Goal: Task Accomplishment & Management: Manage account settings

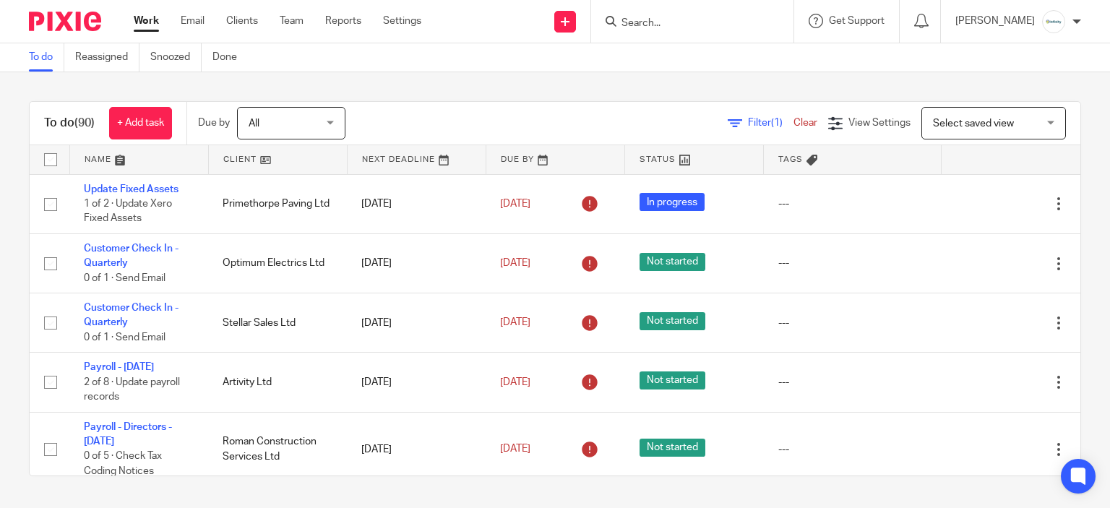
click at [739, 27] on input "Search" at bounding box center [685, 23] width 130 height 13
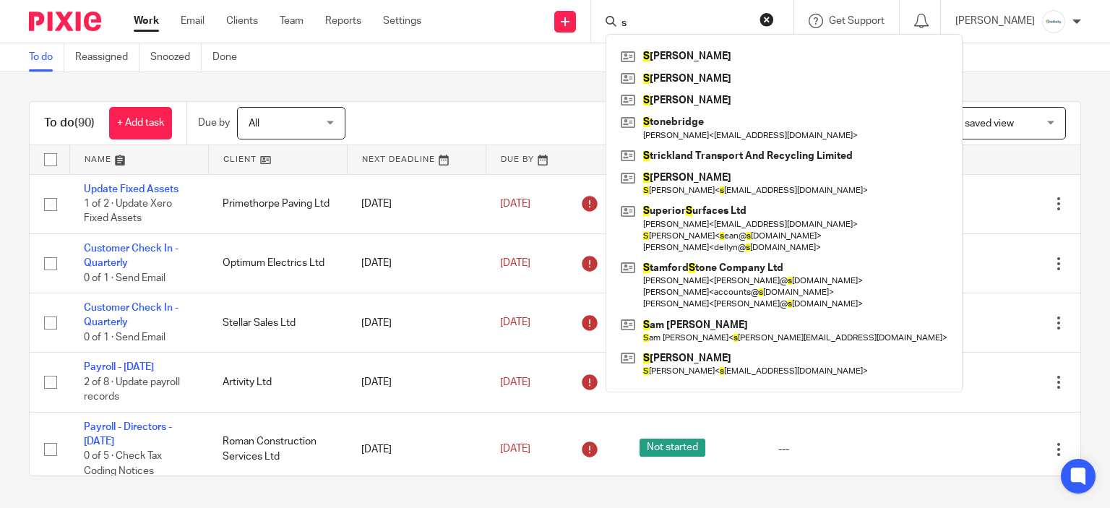
type input "s"
drag, startPoint x: 1005, startPoint y: 74, endPoint x: 979, endPoint y: 126, distance: 57.9
click at [1005, 76] on div "To do (90) + Add task Due by All All Today Tomorrow This week Next week This mo…" at bounding box center [555, 288] width 1110 height 433
click at [979, 126] on span "Select saved view" at bounding box center [973, 124] width 81 height 10
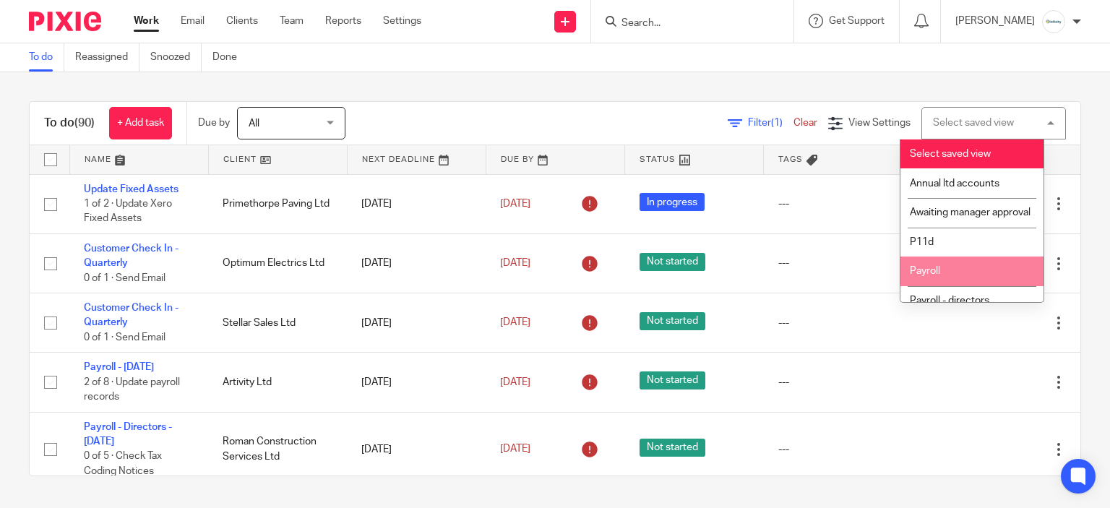
click at [984, 280] on li "Payroll" at bounding box center [972, 272] width 143 height 30
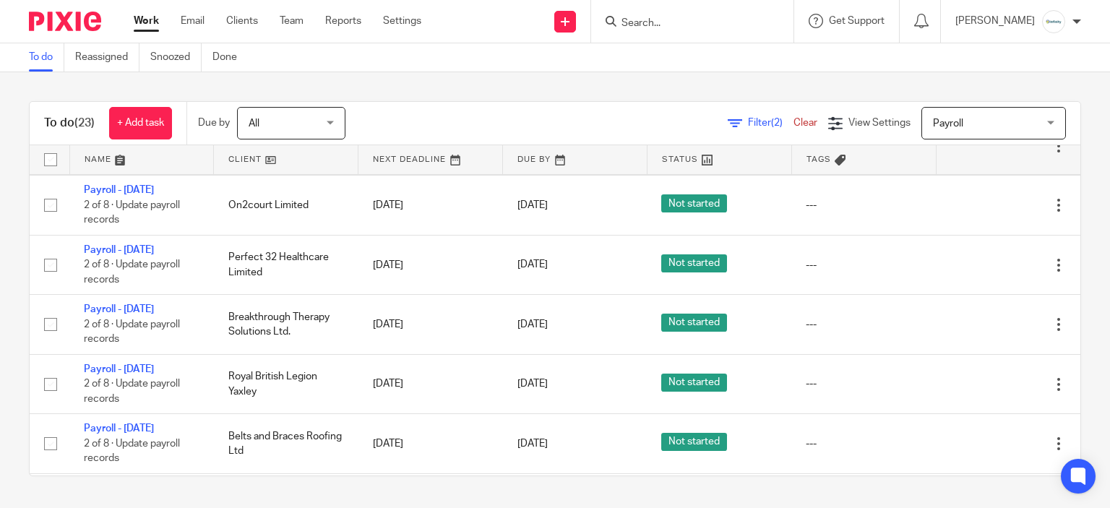
scroll to position [867, 0]
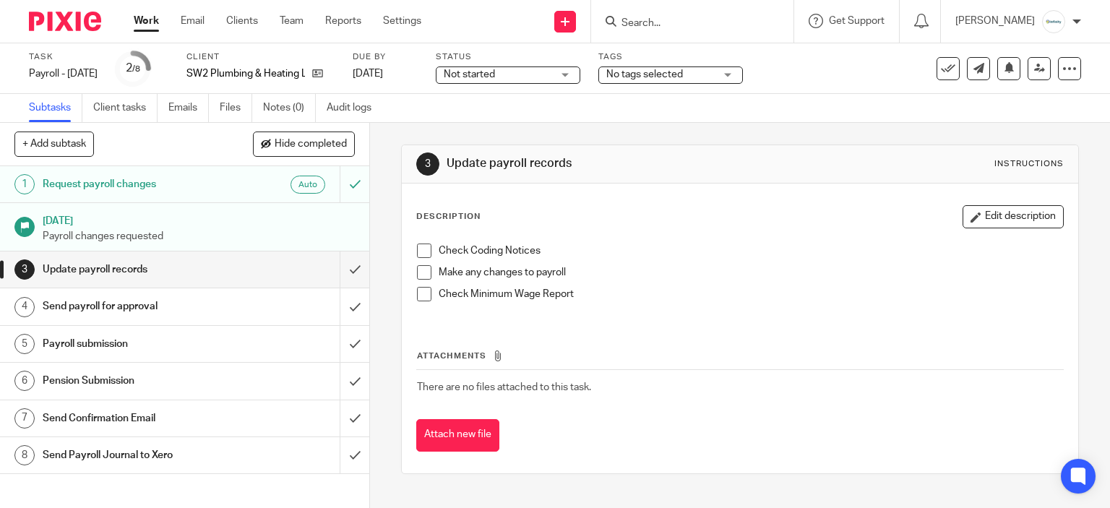
click at [416, 238] on div "Check Coding Notices Make any changes to payroll Check Minimum Wage Report" at bounding box center [740, 277] width 661 height 83
click at [417, 242] on div "Check Coding Notices Make any changes to payroll Check Minimum Wage Report" at bounding box center [740, 277] width 661 height 83
click at [419, 244] on span at bounding box center [424, 251] width 14 height 14
click at [417, 267] on span at bounding box center [424, 272] width 14 height 14
click at [417, 293] on span at bounding box center [424, 294] width 14 height 14
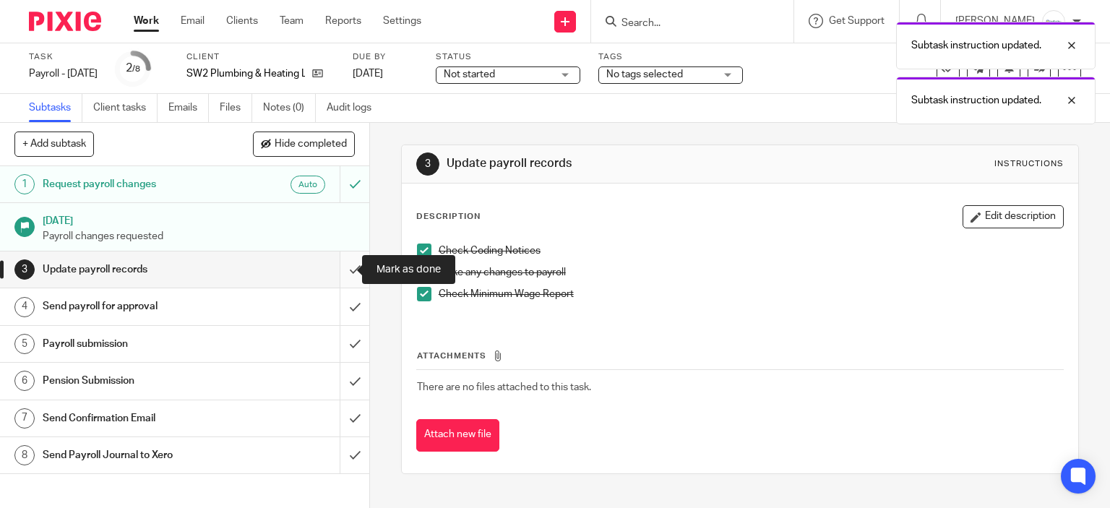
click at [346, 270] on input "submit" at bounding box center [184, 270] width 369 height 36
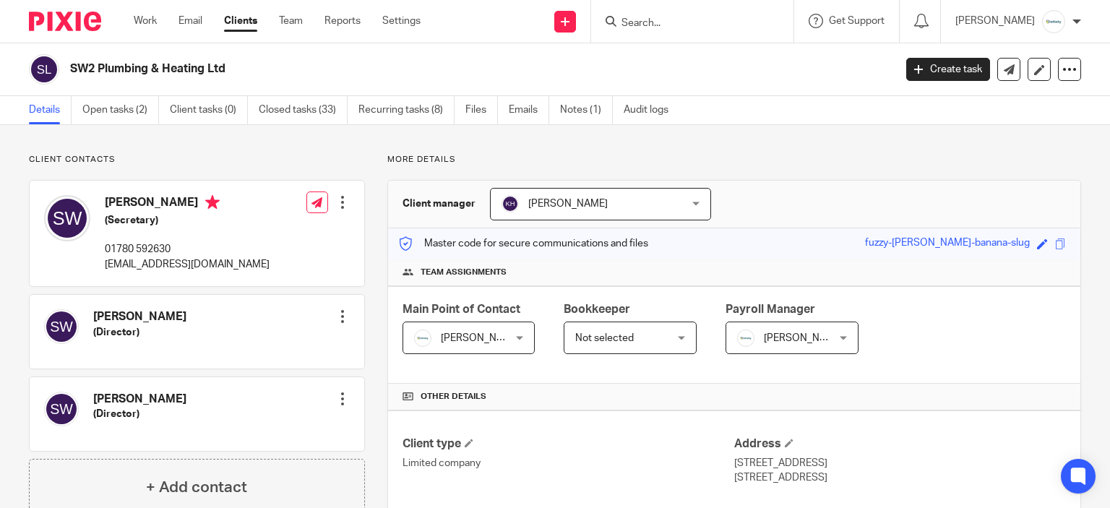
scroll to position [289, 0]
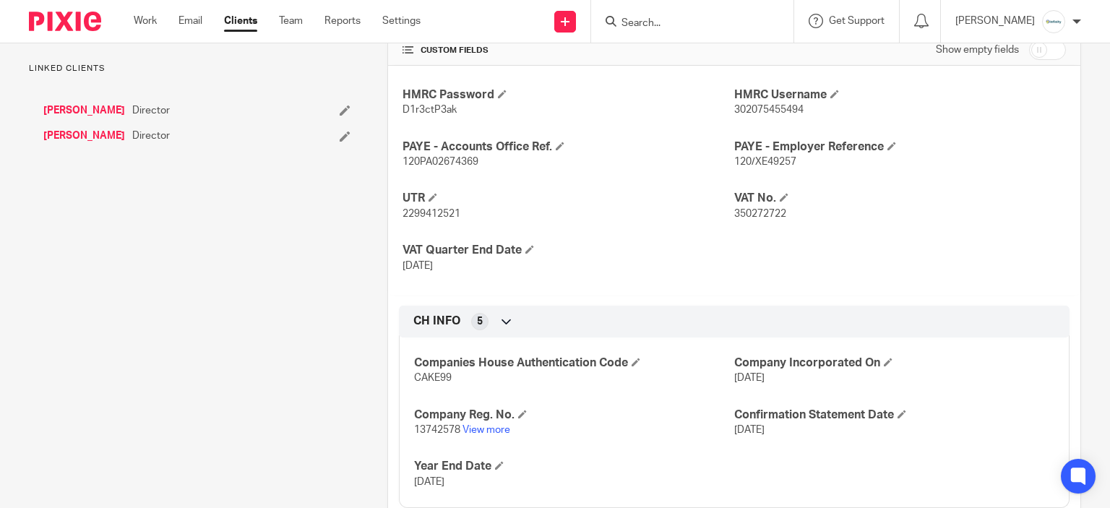
scroll to position [515, 0]
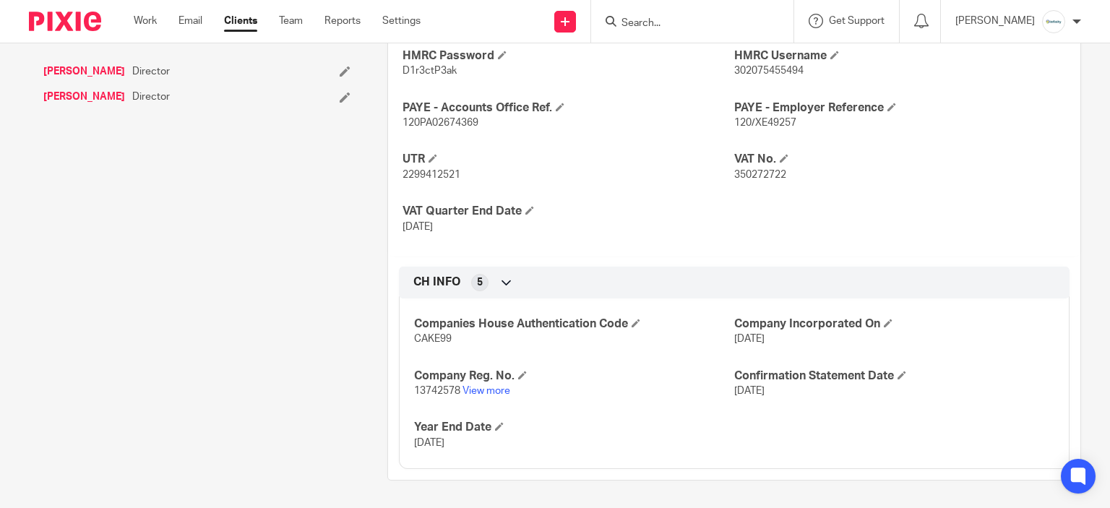
click at [486, 384] on p "13742578 View more" at bounding box center [574, 391] width 320 height 14
click at [489, 388] on link "View more" at bounding box center [487, 391] width 48 height 10
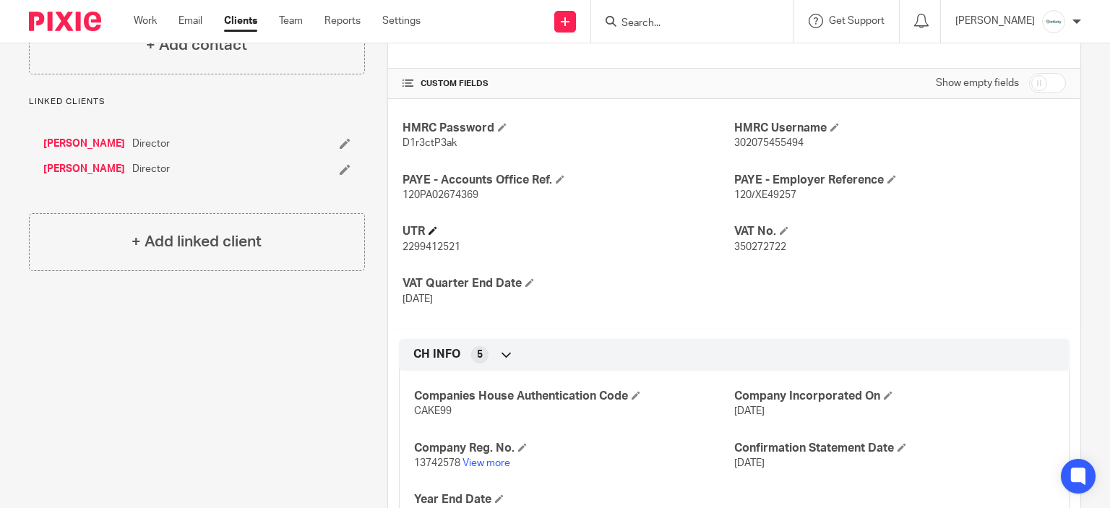
click at [614, 236] on h4 "UTR" at bounding box center [569, 231] width 332 height 15
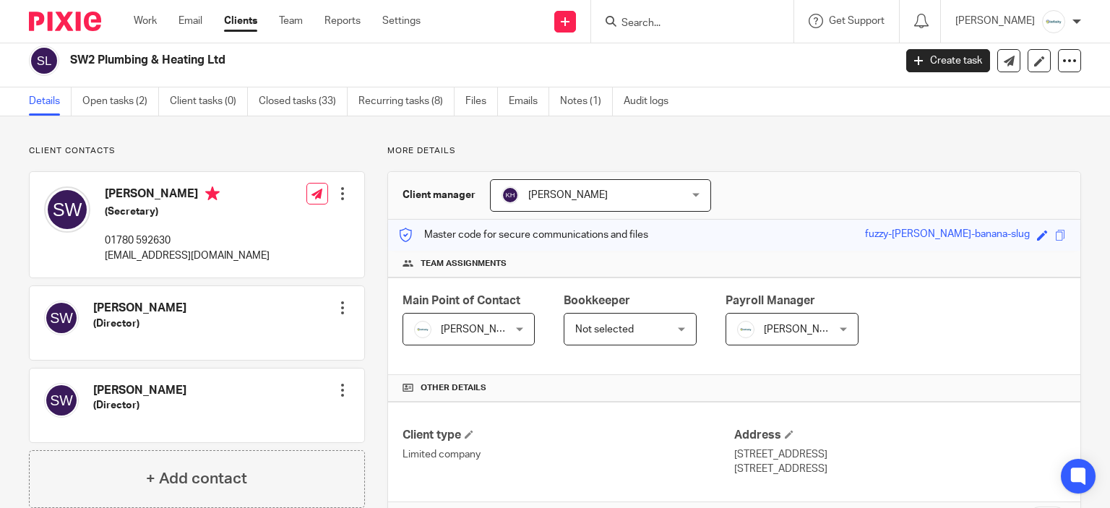
scroll to position [0, 0]
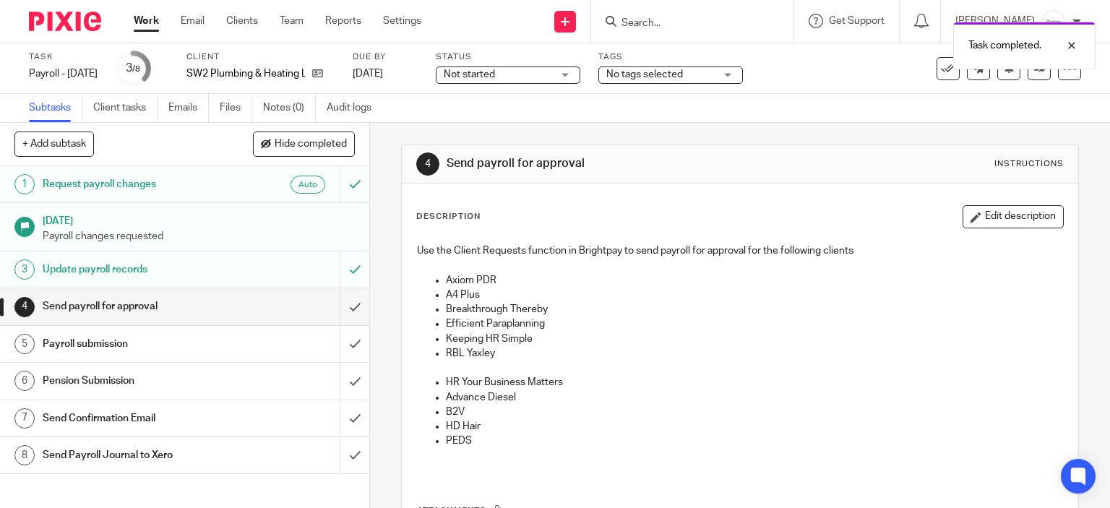
click at [370, 289] on div "4 Send payroll for approval Instructions Description Edit description Use the C…" at bounding box center [740, 315] width 740 height 385
click at [342, 316] on input "submit" at bounding box center [184, 306] width 369 height 36
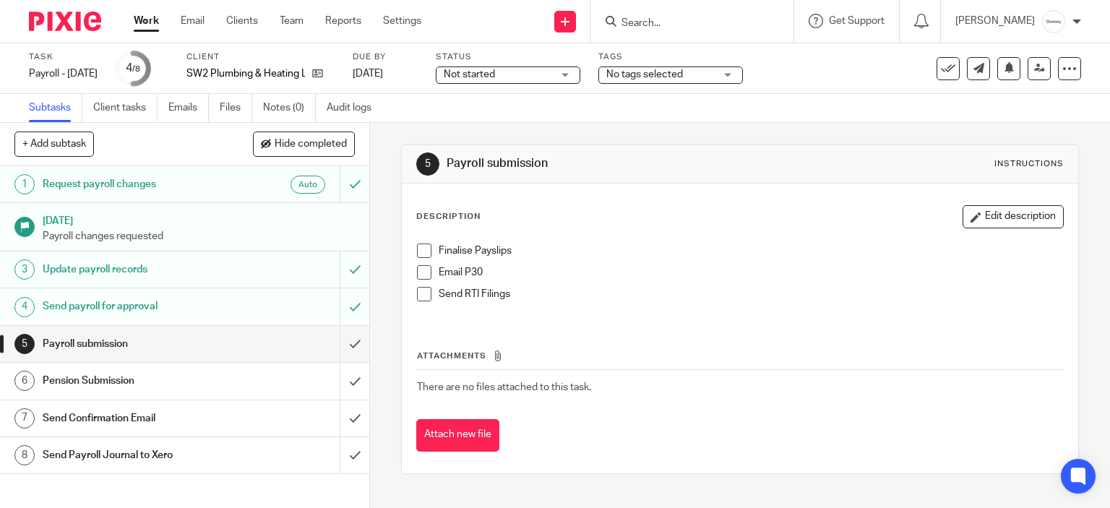
click at [418, 246] on span at bounding box center [424, 251] width 14 height 14
click at [418, 294] on span at bounding box center [424, 294] width 14 height 14
click at [421, 270] on span at bounding box center [424, 272] width 14 height 14
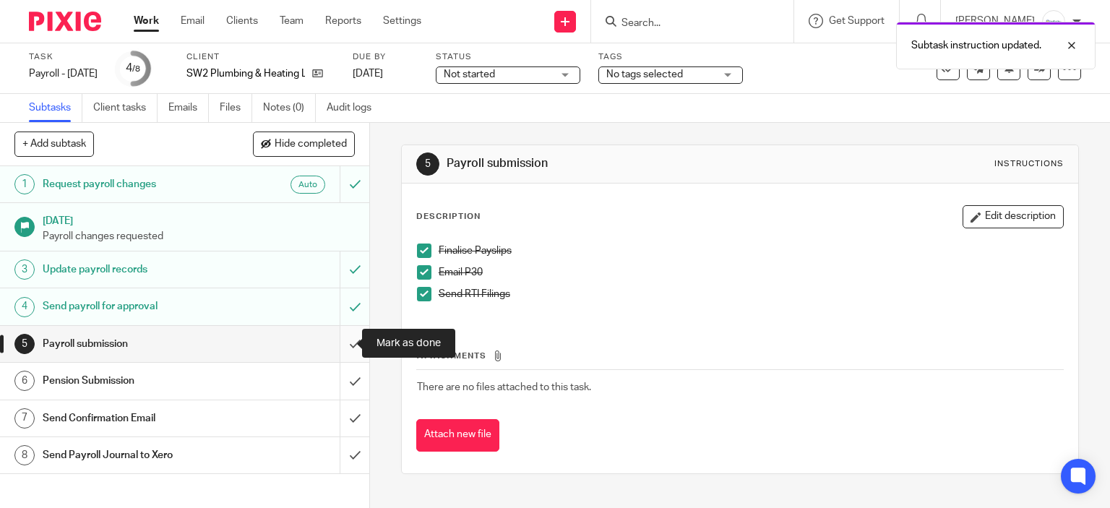
click at [334, 339] on input "submit" at bounding box center [184, 344] width 369 height 36
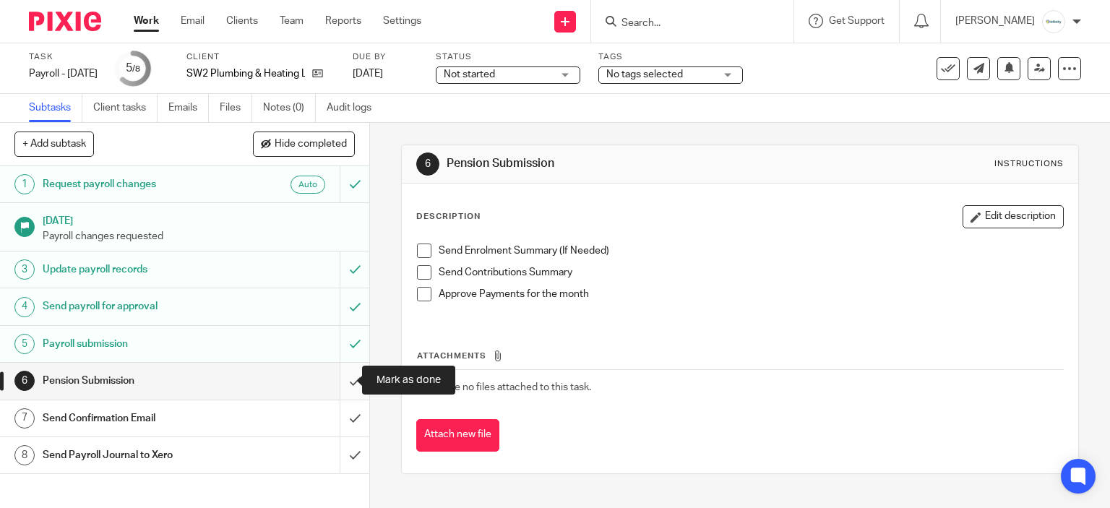
click at [345, 378] on input "submit" at bounding box center [184, 381] width 369 height 36
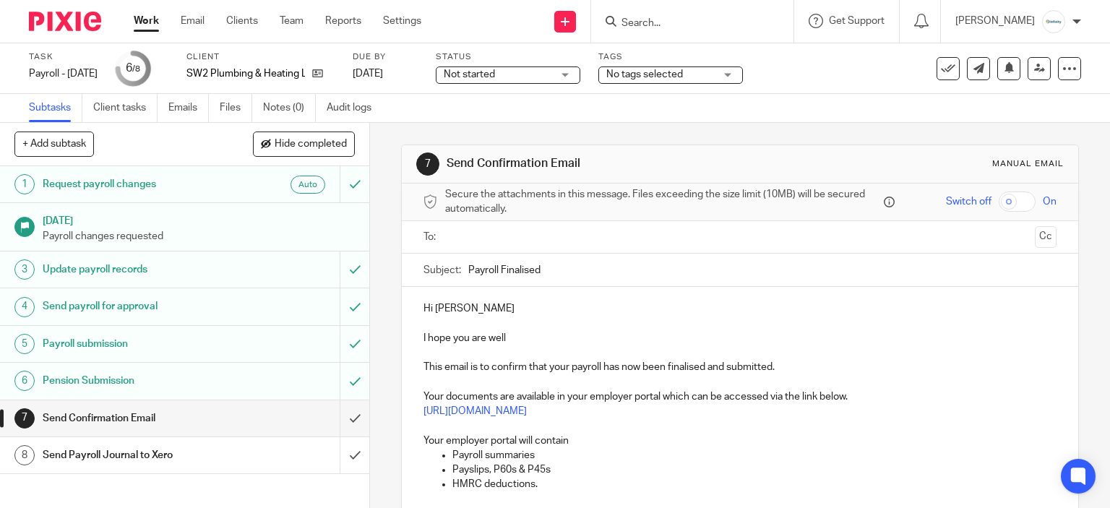
click at [675, 26] on input "Search" at bounding box center [685, 23] width 130 height 13
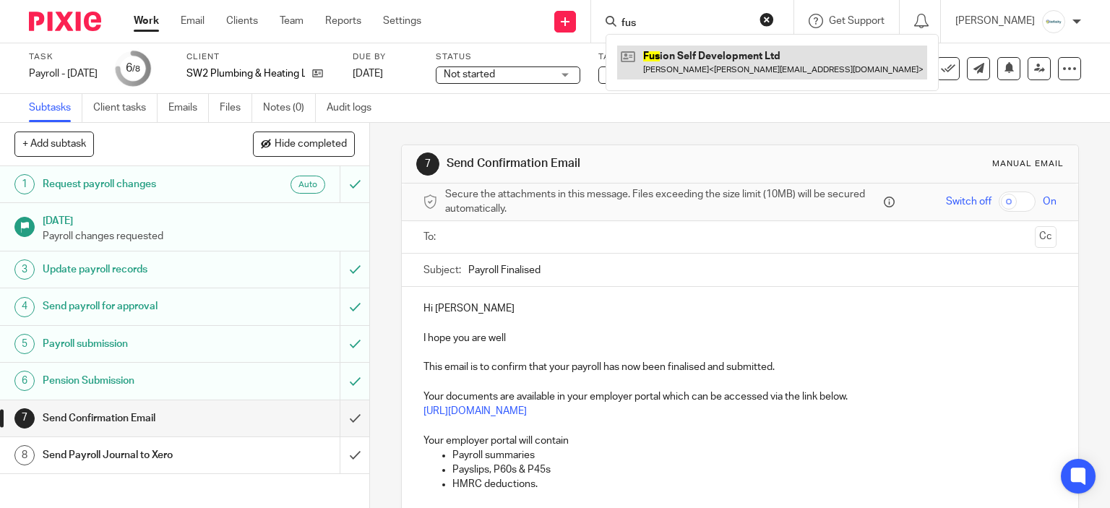
type input "fus"
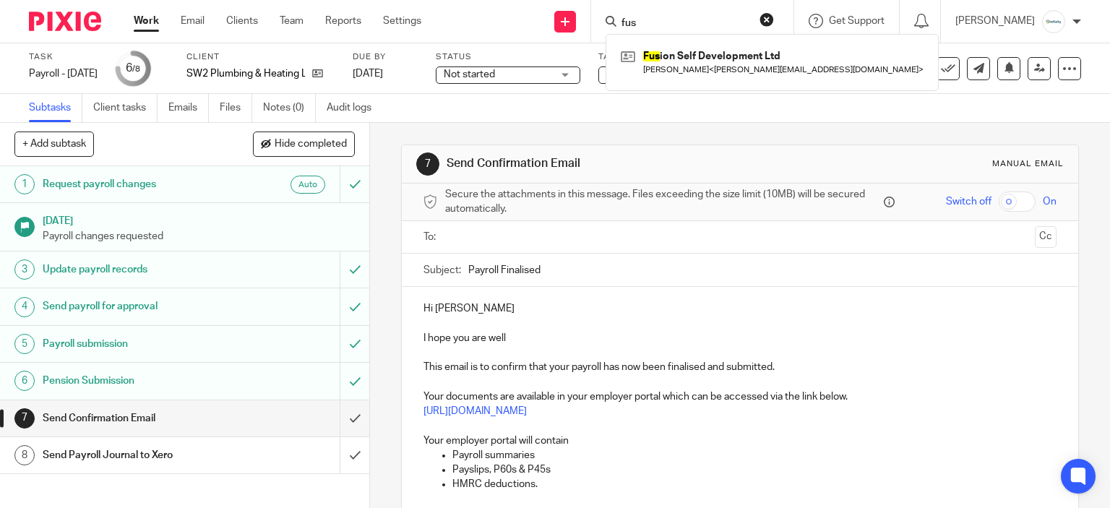
click at [665, 147] on div "7 Send Confirmation Email Manual email" at bounding box center [740, 164] width 677 height 38
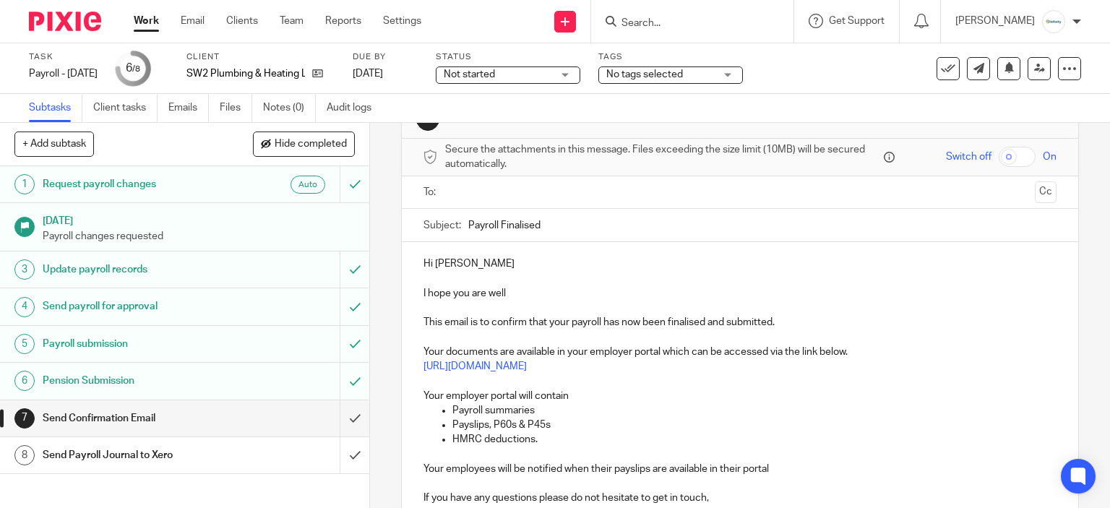
scroll to position [217, 0]
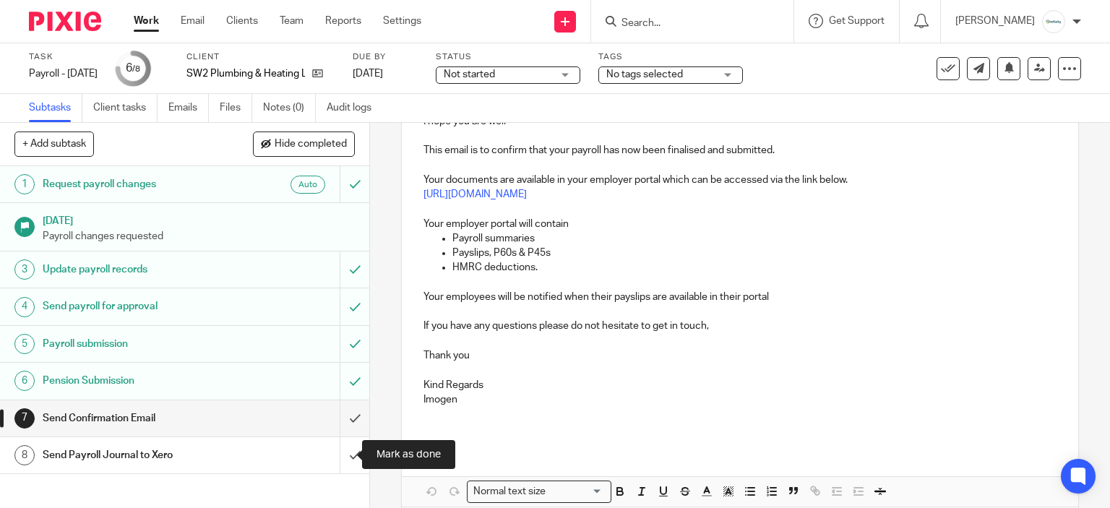
drag, startPoint x: 339, startPoint y: 447, endPoint x: 992, endPoint y: 442, distance: 653.4
click at [340, 447] on input "submit" at bounding box center [184, 455] width 369 height 36
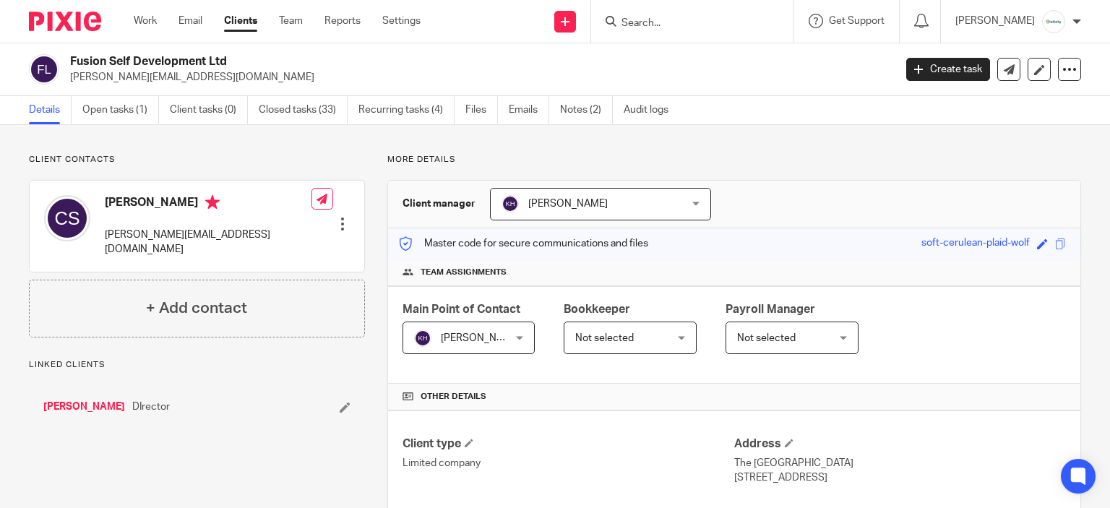
click at [95, 400] on link "[PERSON_NAME]" at bounding box center [84, 407] width 82 height 14
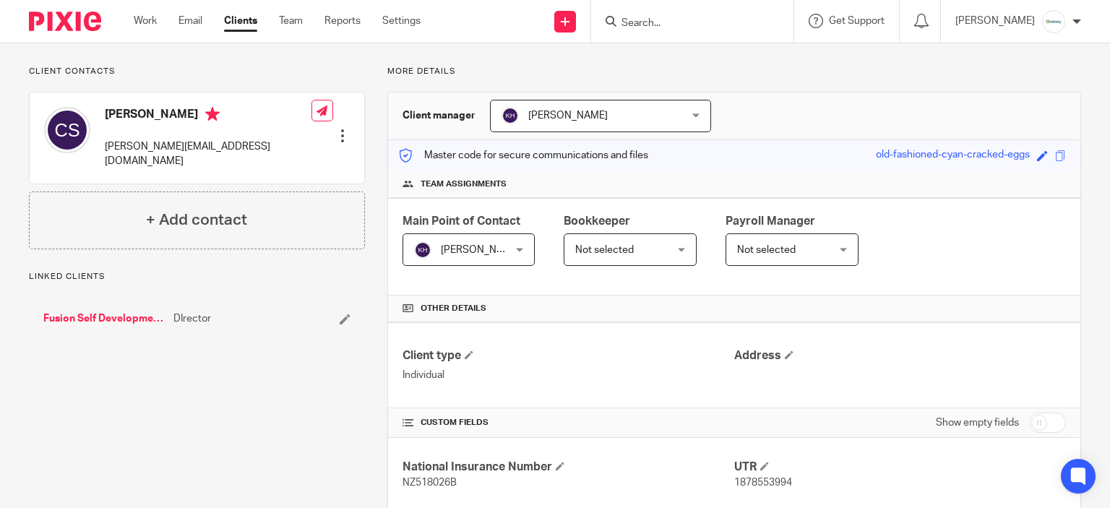
scroll to position [173, 0]
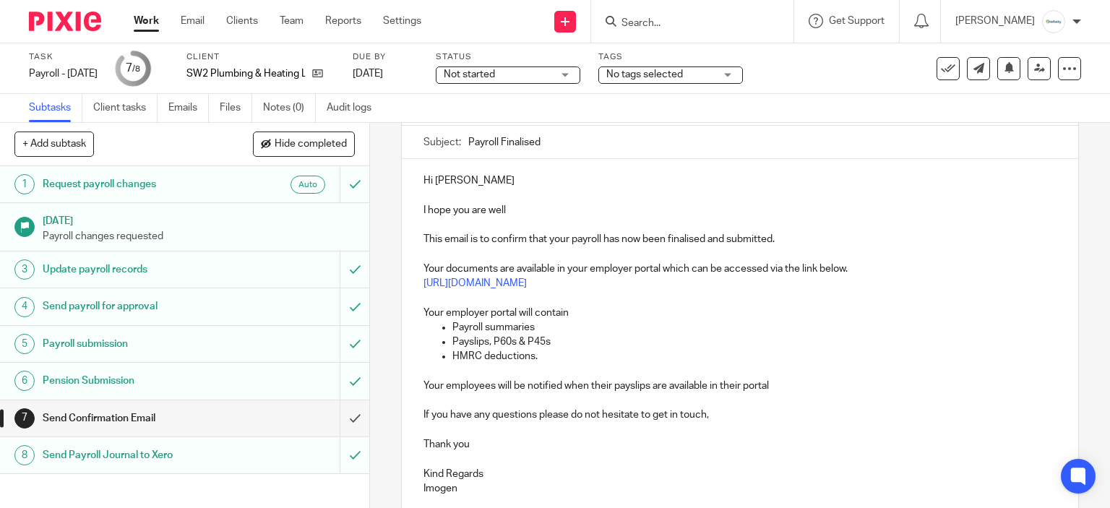
scroll to position [145, 0]
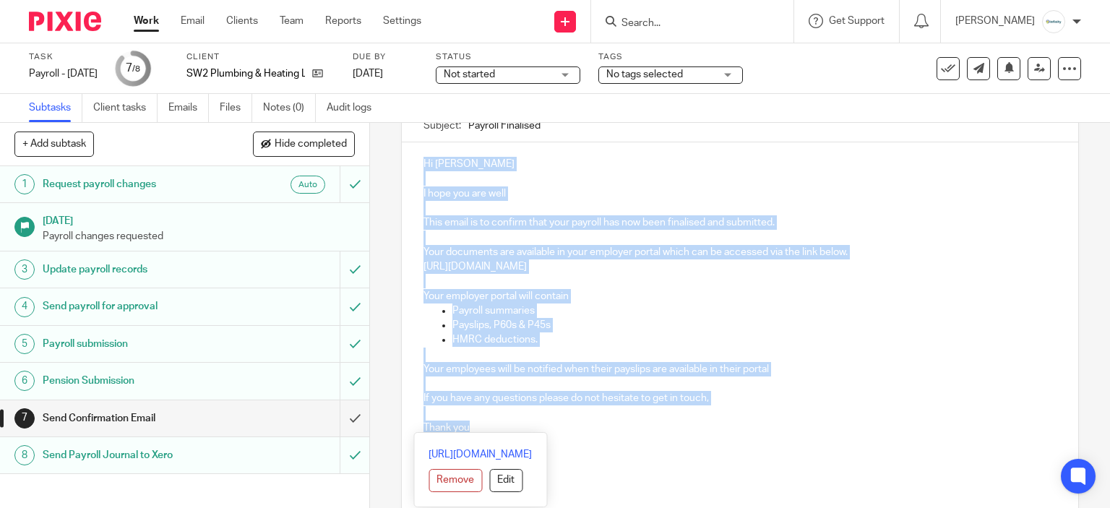
drag, startPoint x: 503, startPoint y: 422, endPoint x: 413, endPoint y: 149, distance: 287.8
click at [413, 149] on div "Hi Sharon I hope you are well This email is to confirm that your payroll has no…" at bounding box center [740, 330] width 677 height 377
copy div "Hi Sharon I hope you are well This email is to confirm that your payroll has no…"
click at [843, 296] on p "Your employer portal will contain" at bounding box center [741, 296] width 634 height 14
click at [962, 190] on p "I hope you are well" at bounding box center [741, 193] width 634 height 14
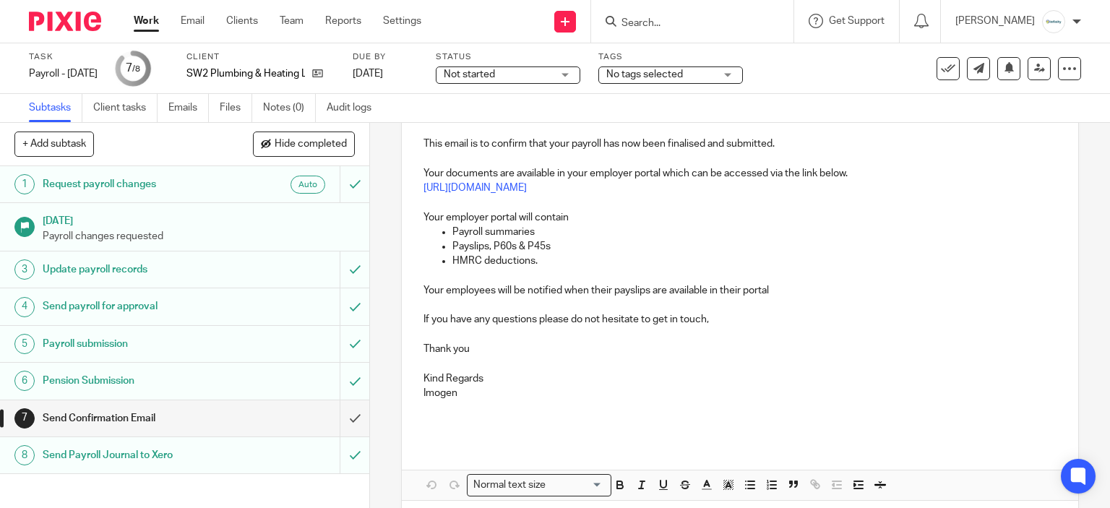
scroll to position [283, 0]
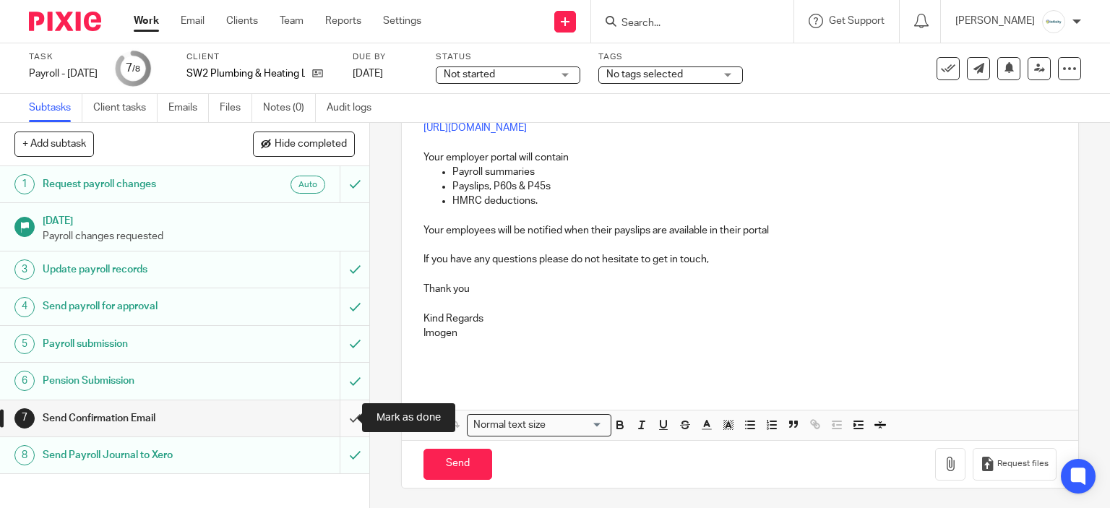
click at [350, 414] on input "submit" at bounding box center [184, 418] width 369 height 36
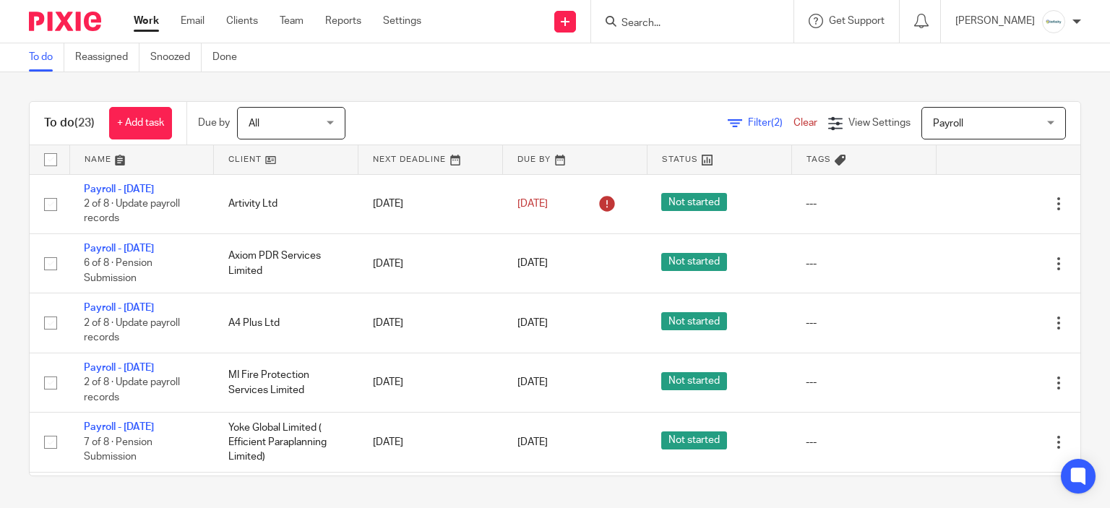
scroll to position [867, 0]
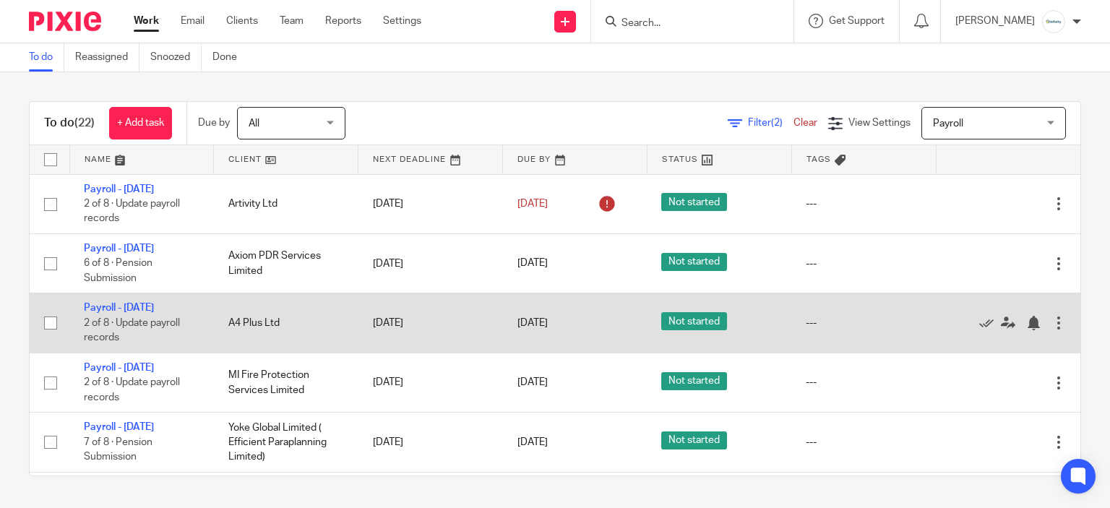
scroll to position [145, 0]
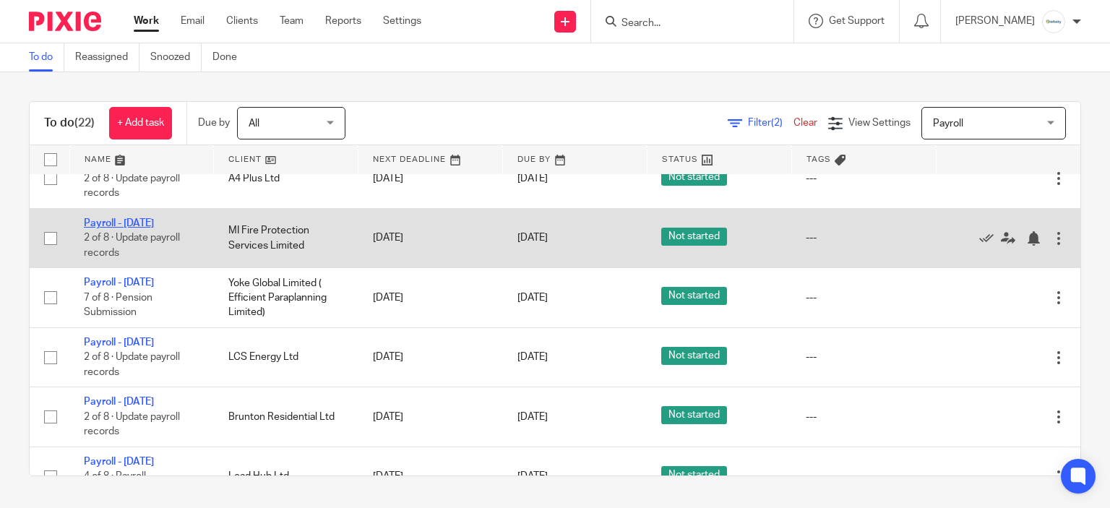
drag, startPoint x: 133, startPoint y: 231, endPoint x: 127, endPoint y: 223, distance: 9.3
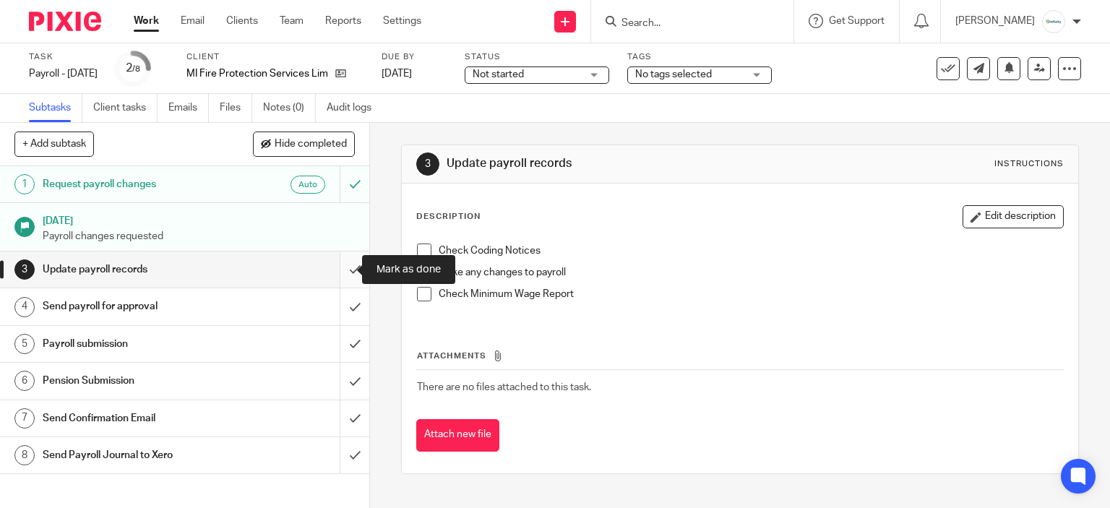
click at [344, 268] on input "submit" at bounding box center [184, 270] width 369 height 36
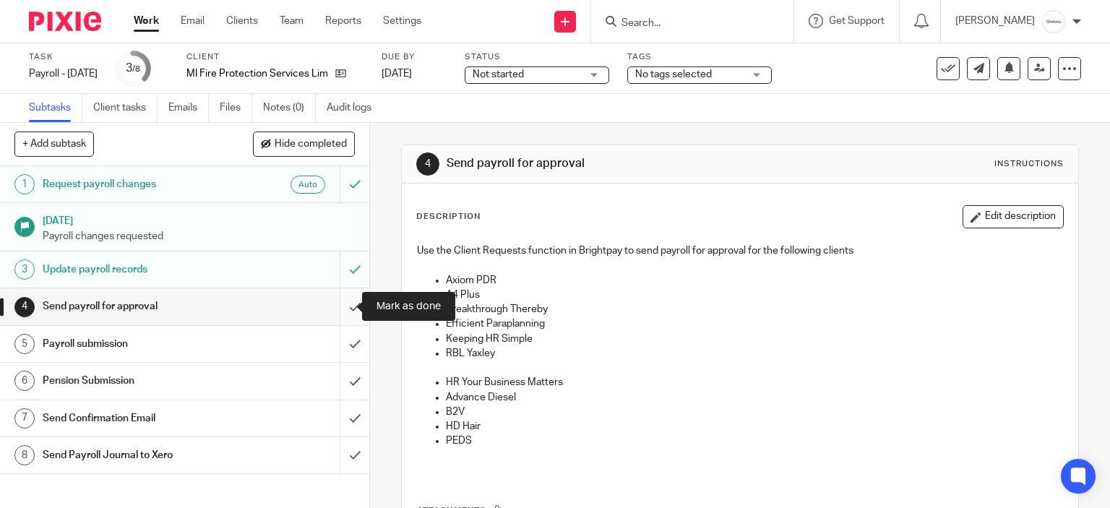
click at [341, 300] on input "submit" at bounding box center [184, 306] width 369 height 36
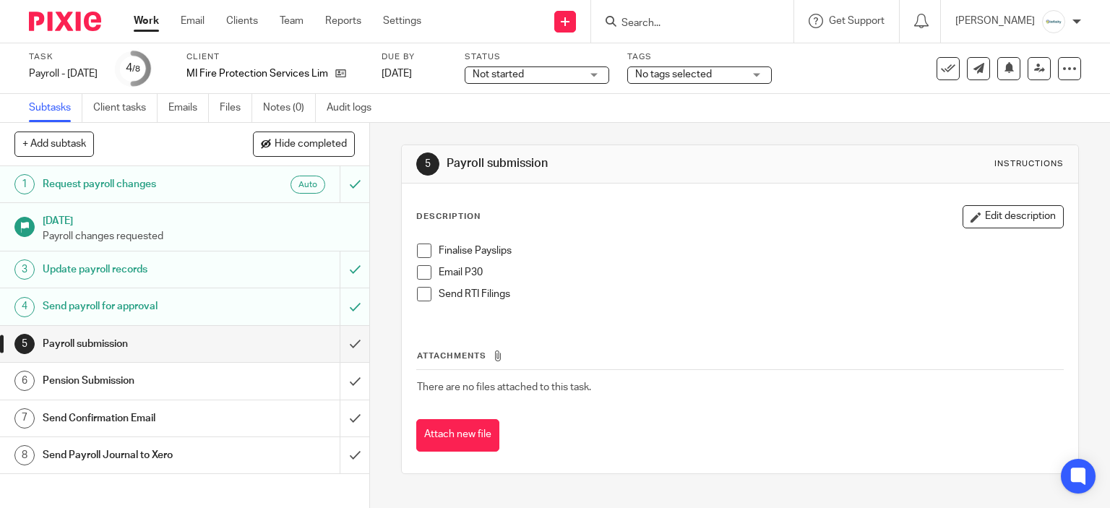
click at [424, 244] on span at bounding box center [424, 251] width 14 height 14
click at [420, 288] on span at bounding box center [424, 294] width 14 height 14
click at [425, 273] on span at bounding box center [424, 272] width 14 height 14
click at [343, 356] on input "submit" at bounding box center [184, 344] width 369 height 36
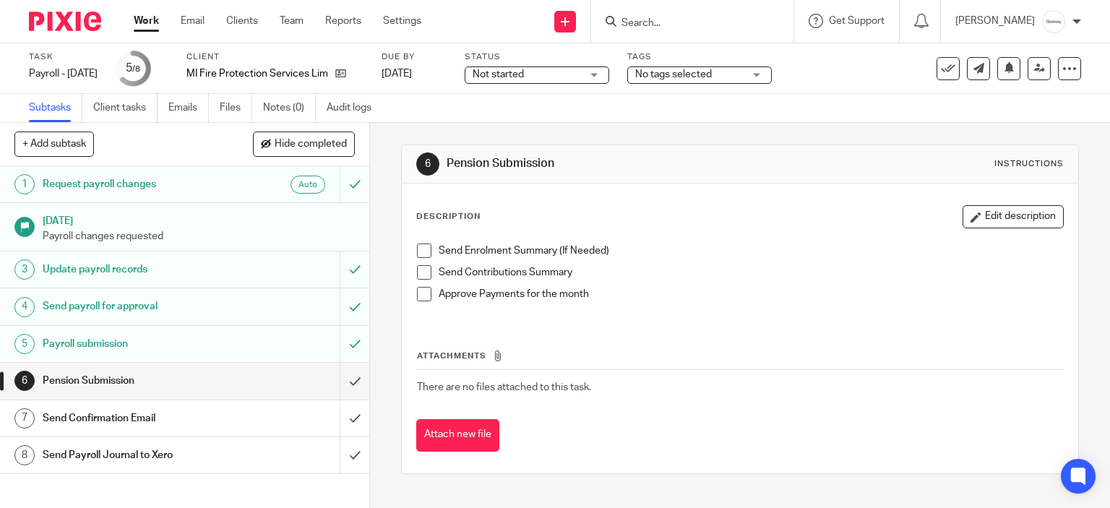
click at [427, 248] on li "Send Enrolment Summary (If Needed)" at bounding box center [740, 255] width 647 height 22
click at [422, 251] on span at bounding box center [424, 251] width 14 height 14
click at [417, 283] on li "Send Contributions Summary" at bounding box center [740, 276] width 647 height 22
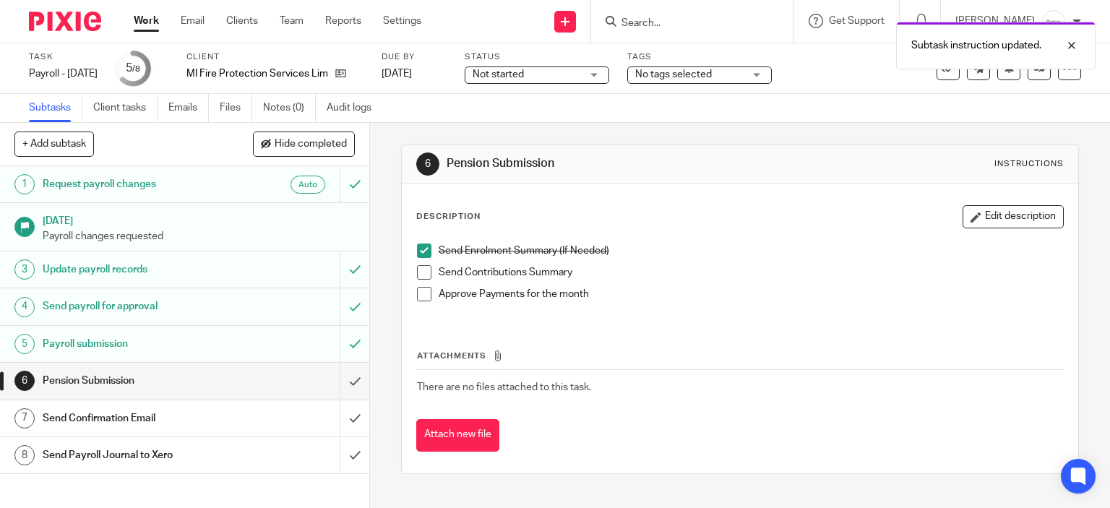
click at [410, 272] on div "Send Enrolment Summary (If Needed) Send Contributions Summary Approve Payments …" at bounding box center [740, 277] width 661 height 83
click at [417, 277] on span at bounding box center [424, 272] width 14 height 14
click at [419, 283] on li "Send Contributions Summary" at bounding box center [740, 276] width 647 height 22
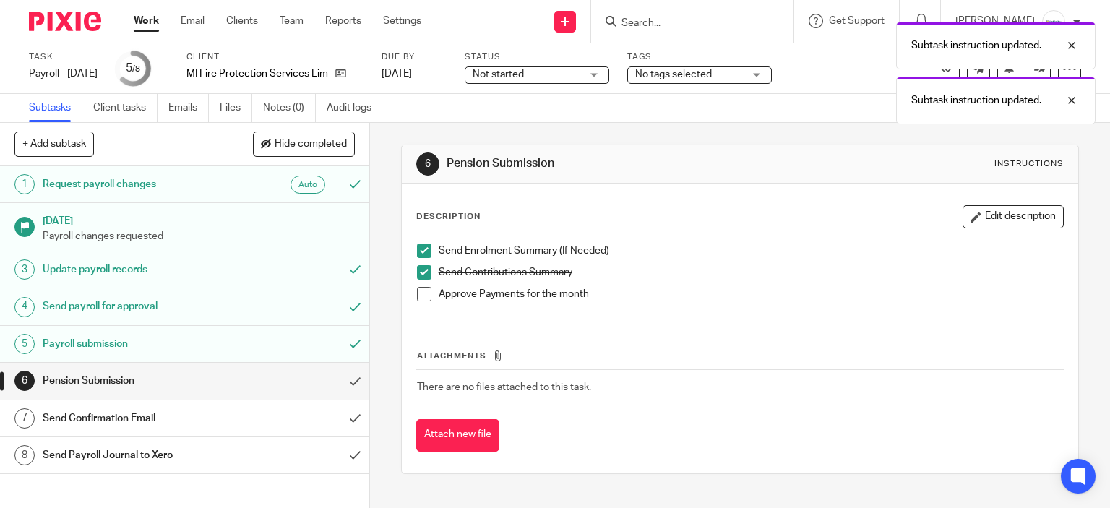
click at [420, 291] on span at bounding box center [424, 294] width 14 height 14
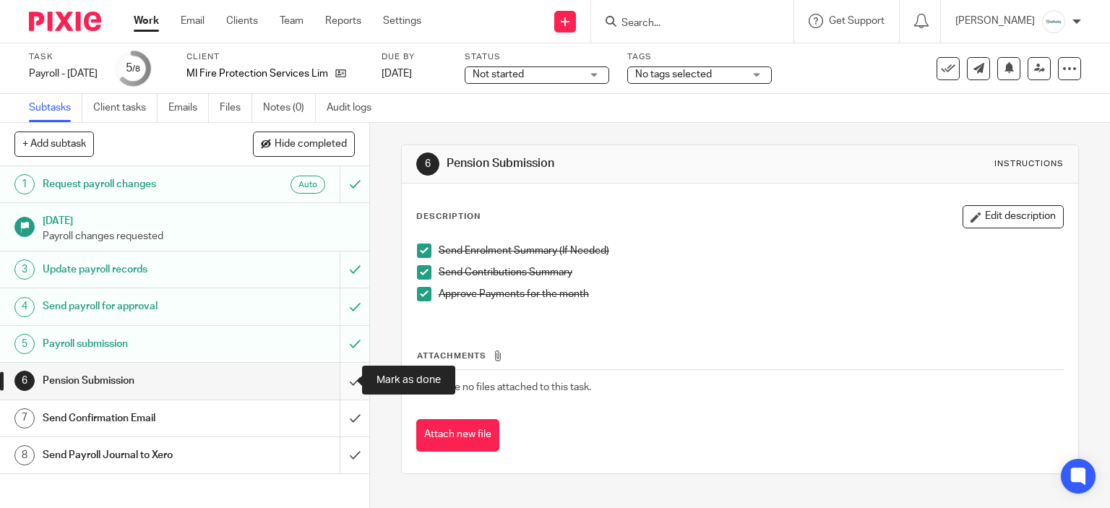
click at [337, 389] on input "submit" at bounding box center [184, 381] width 369 height 36
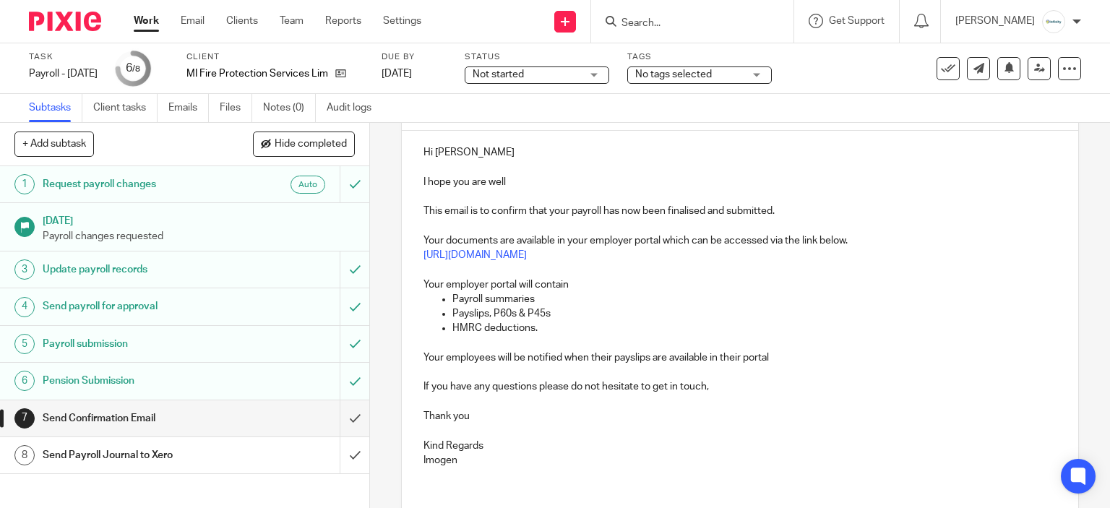
scroll to position [217, 0]
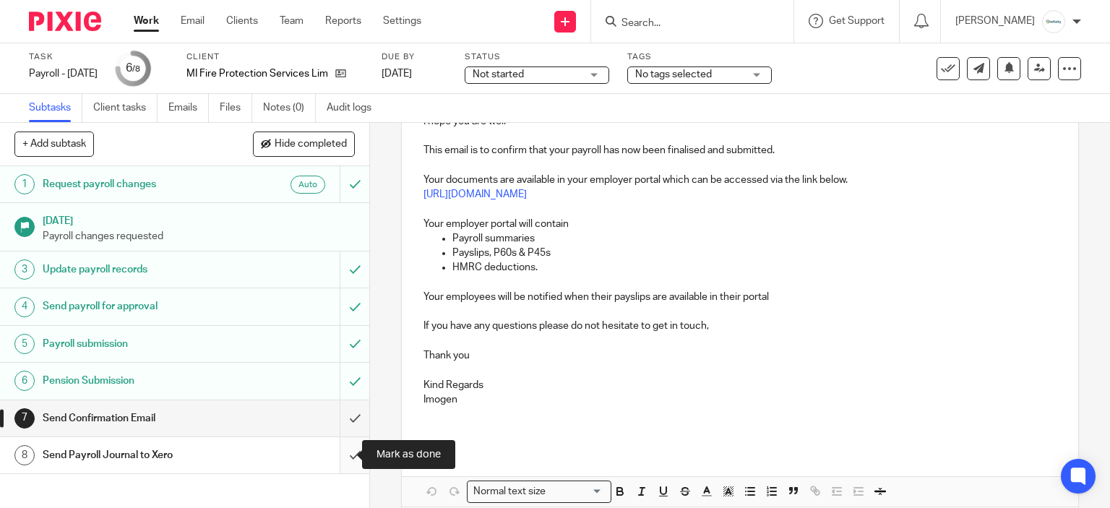
click at [337, 450] on input "submit" at bounding box center [184, 455] width 369 height 36
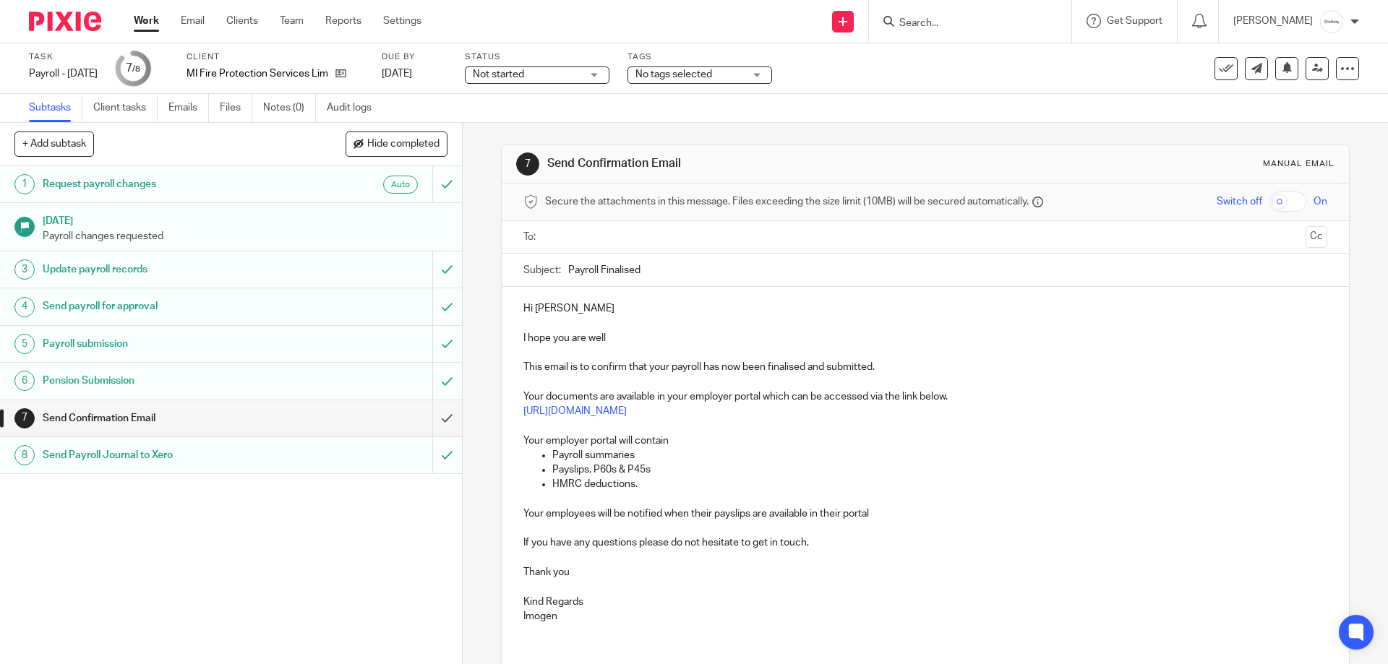
click at [994, 121] on div "Subtasks Client tasks Emails Files Notes (0) Audit logs" at bounding box center [694, 108] width 1388 height 29
click at [442, 415] on input "submit" at bounding box center [231, 418] width 462 height 36
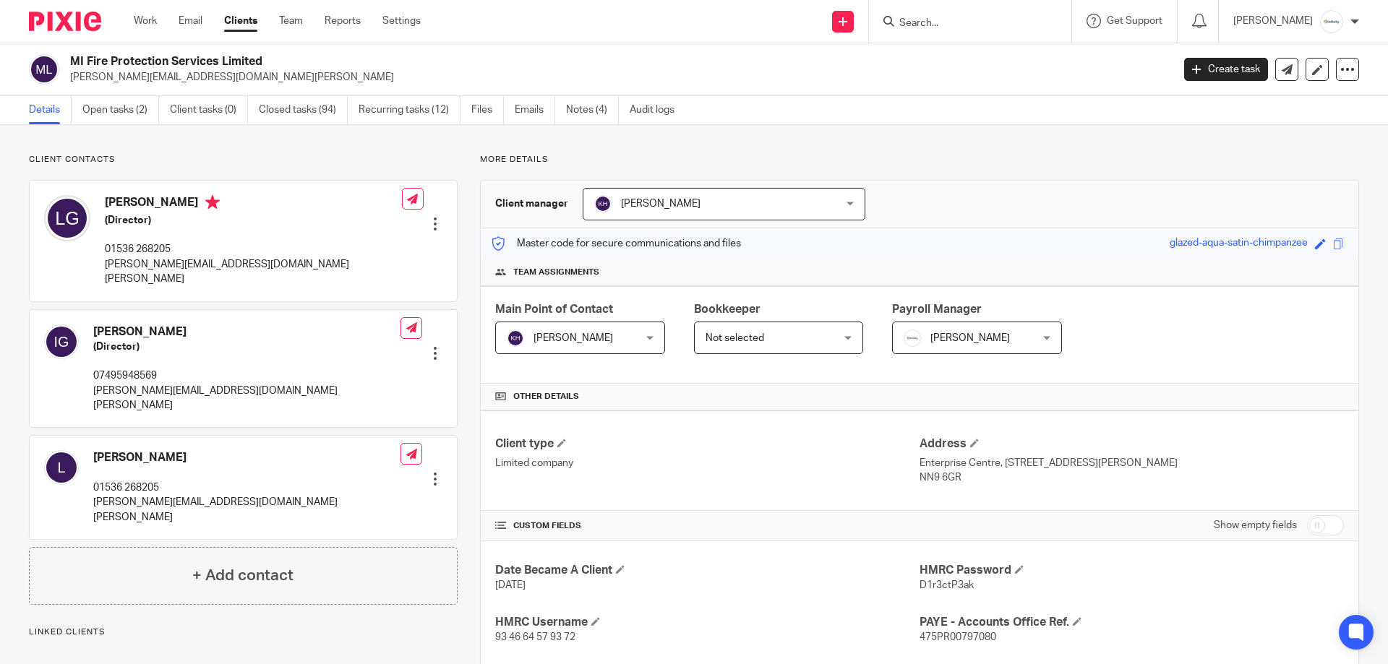
click at [512, 125] on div "Client contacts [PERSON_NAME] (Director) 07495948569 [PERSON_NAME][EMAIL_ADDRES…" at bounding box center [694, 600] width 1388 height 951
click at [516, 112] on link "Emails" at bounding box center [535, 110] width 40 height 28
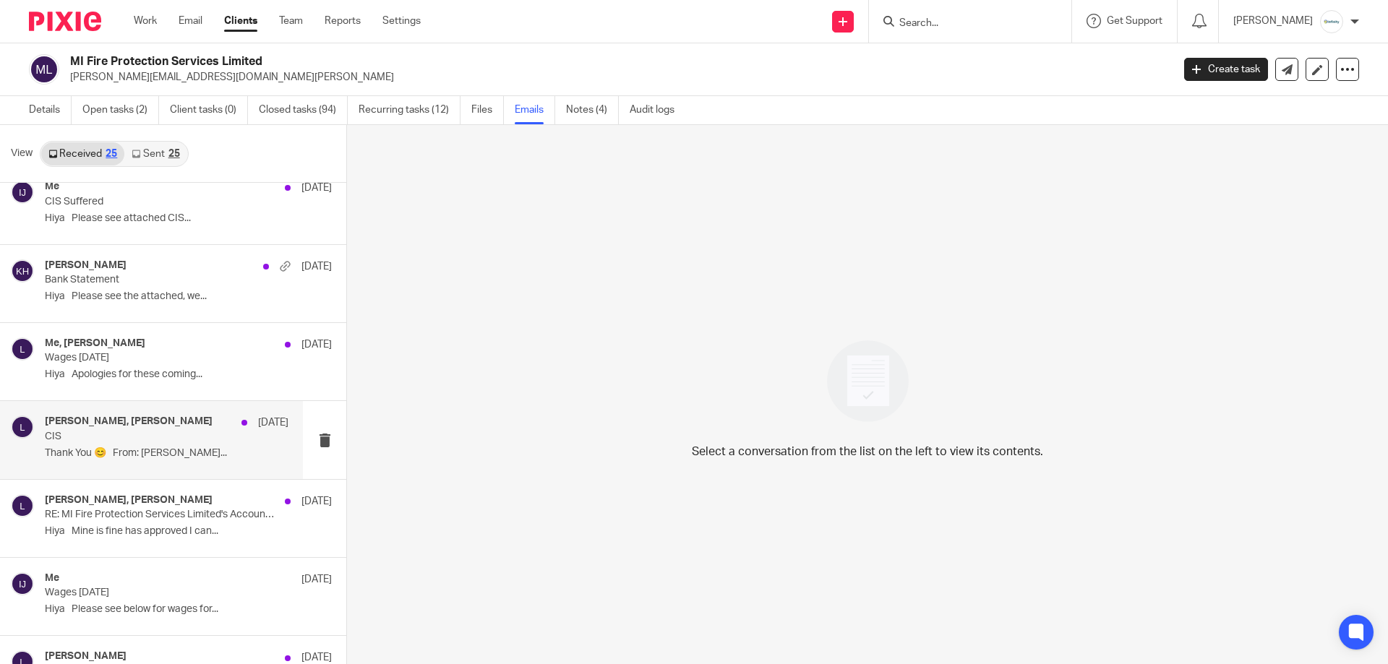
scroll to position [723, 0]
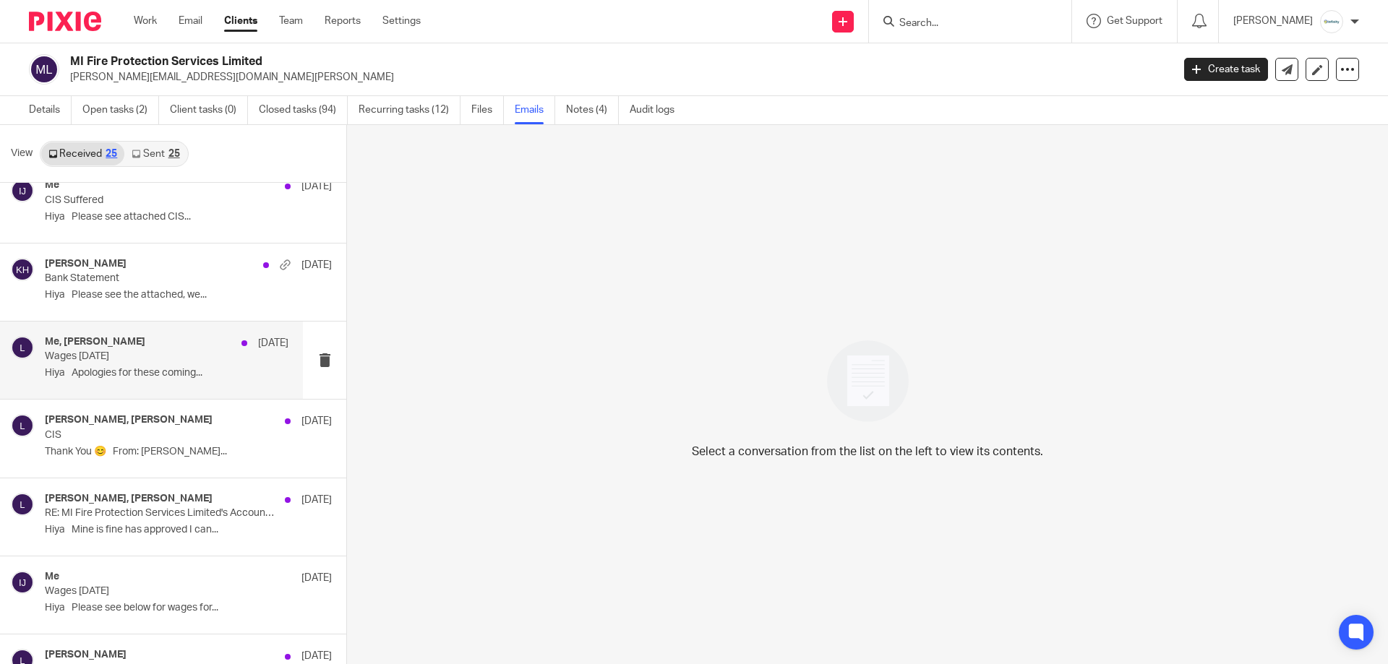
click at [166, 345] on div "Me, Louise 22 Jul" at bounding box center [167, 343] width 244 height 14
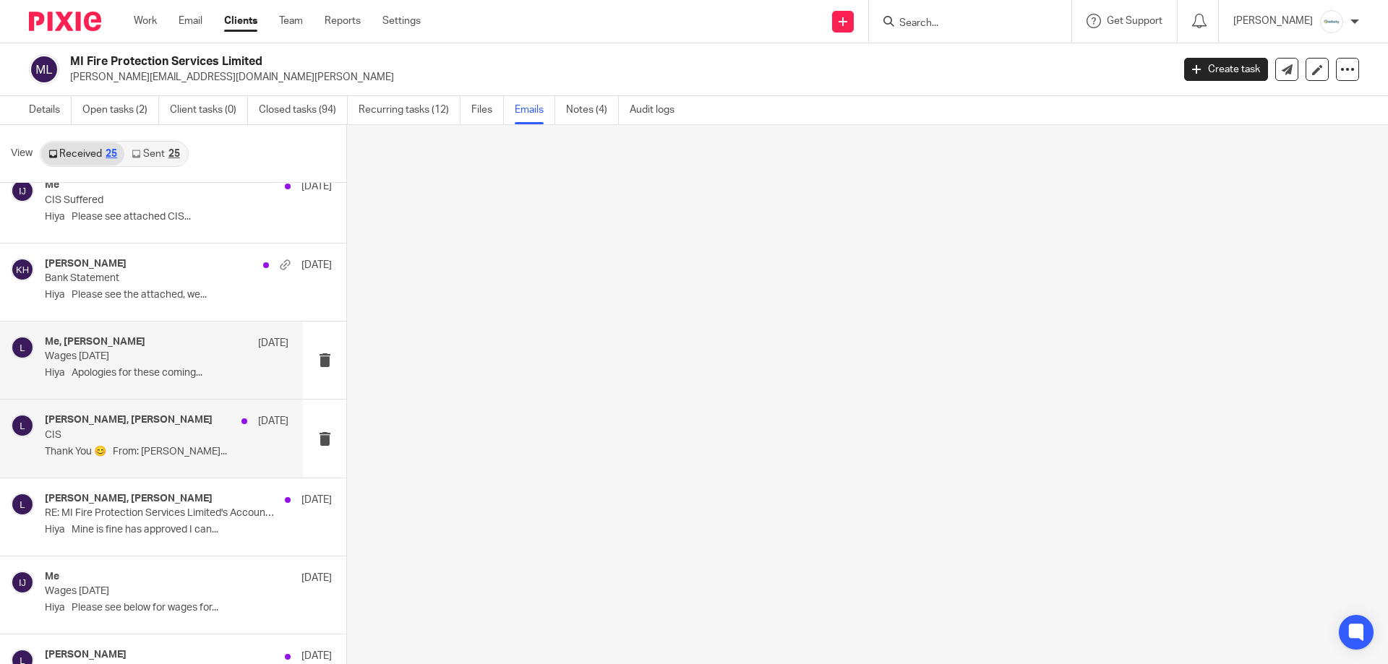
click at [160, 424] on div "Louise, Eve Parker 8 Jul" at bounding box center [167, 421] width 244 height 14
click at [165, 364] on div "Me, Louise 22 Jul Wages July 2025 Hiya Apologies for these coming..." at bounding box center [167, 360] width 244 height 48
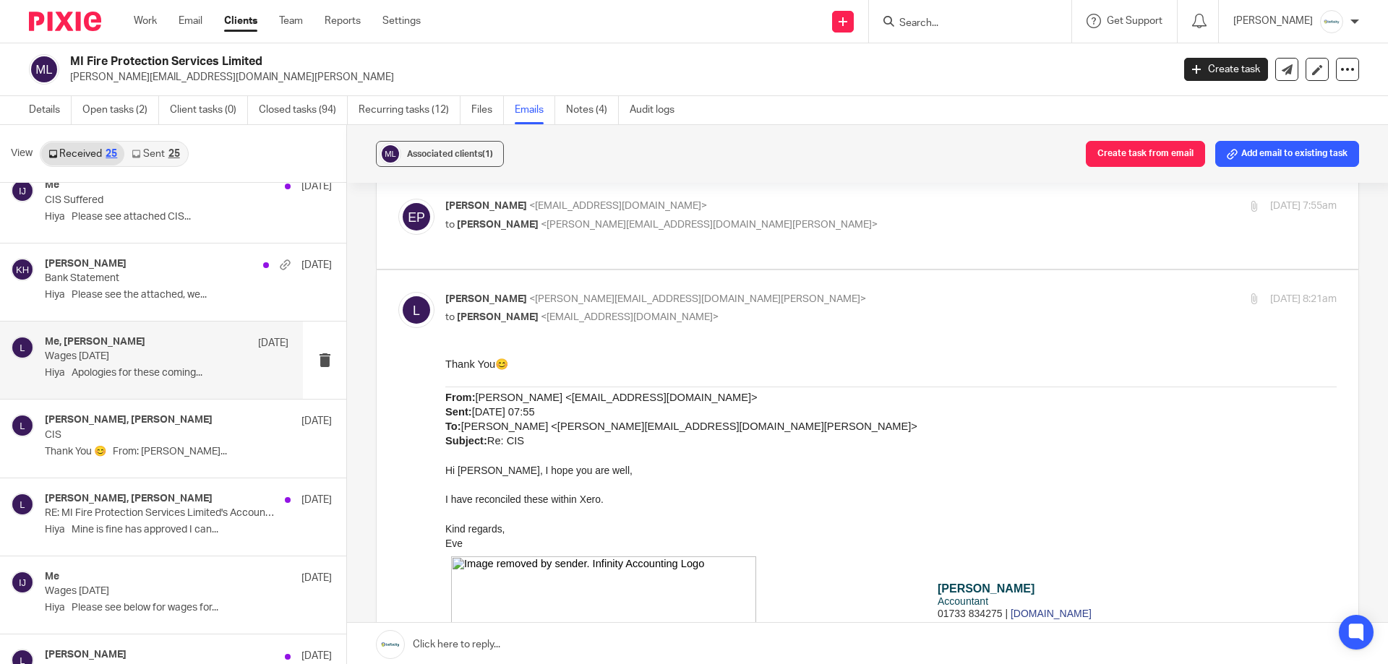
scroll to position [1012, 0]
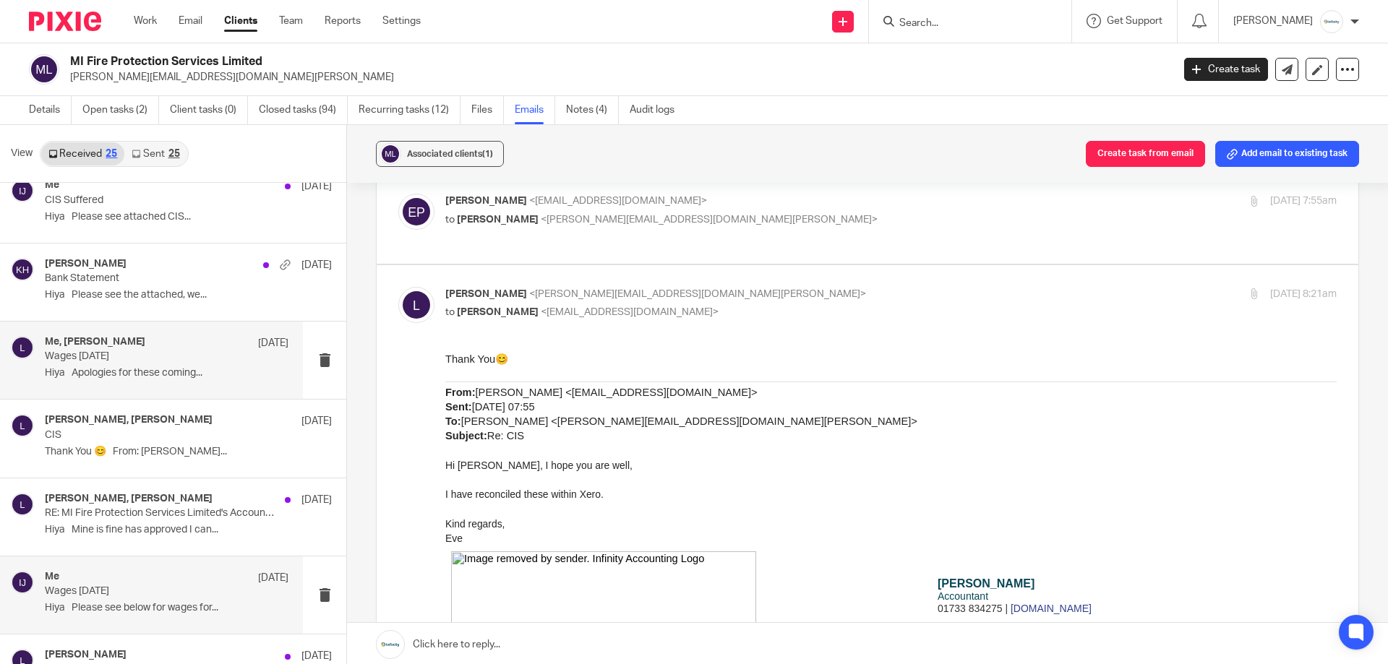
click at [134, 600] on div "Me 23 Jun Wages June 2025 Hiya Please see below for wages for..." at bounding box center [167, 595] width 244 height 48
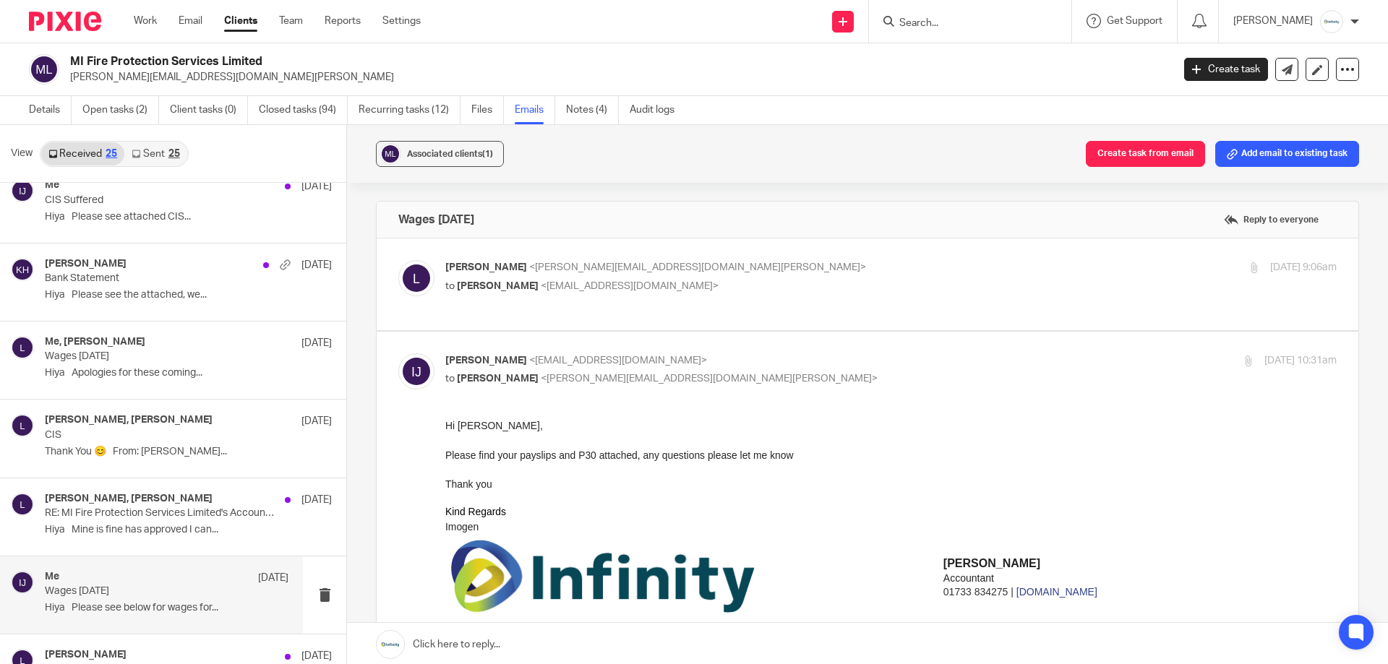
scroll to position [0, 0]
drag, startPoint x: 490, startPoint y: 482, endPoint x: 887, endPoint y: 825, distance: 524.7
click html "Hi Louise, Please find your payslips and P30 attached, any questions please let…"
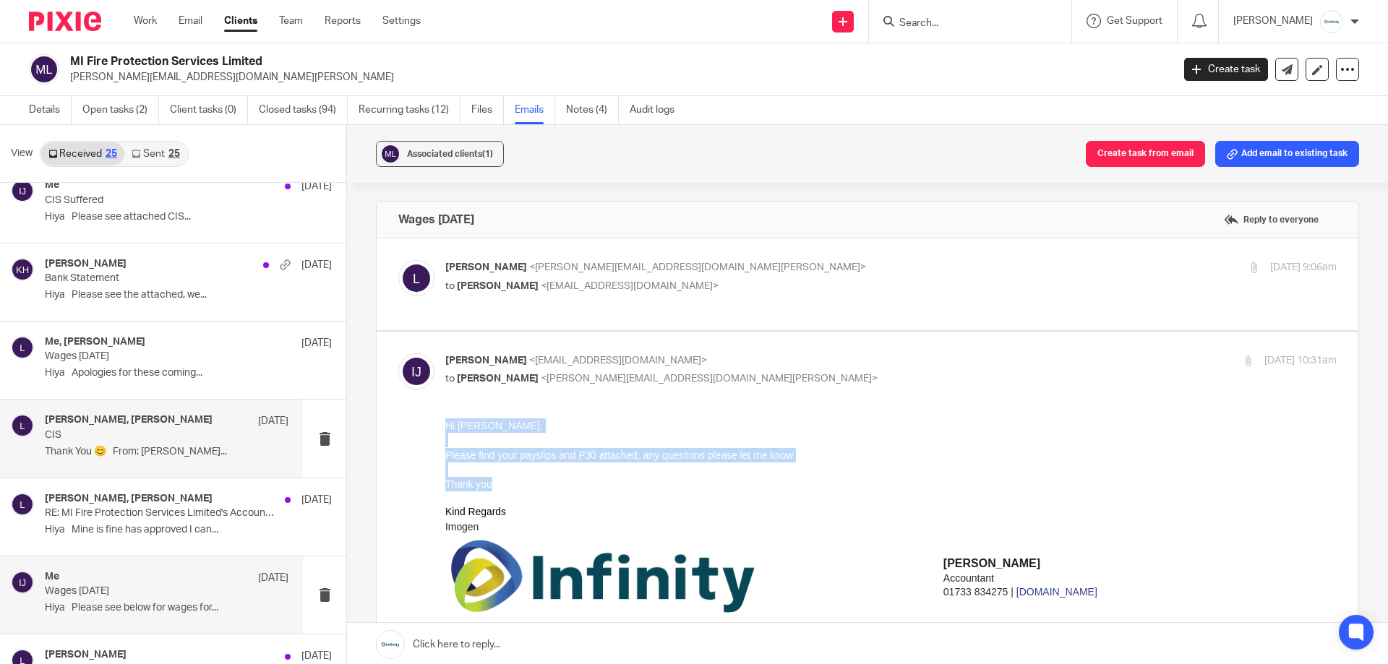
copy div "Hi Louise, Please find your payslips and P30 attached, any questions please let…"
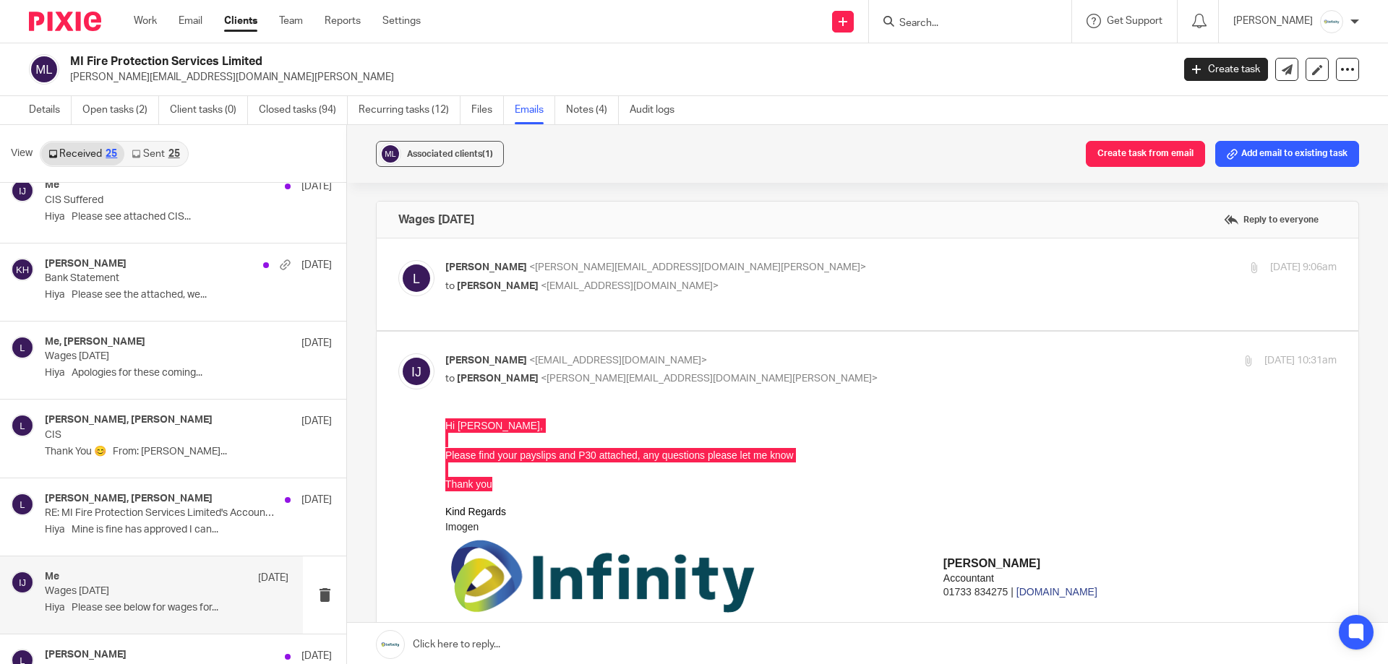
click at [880, 377] on p "to Louise <louise@mifireprotectionservices.co.uk>" at bounding box center [742, 379] width 594 height 15
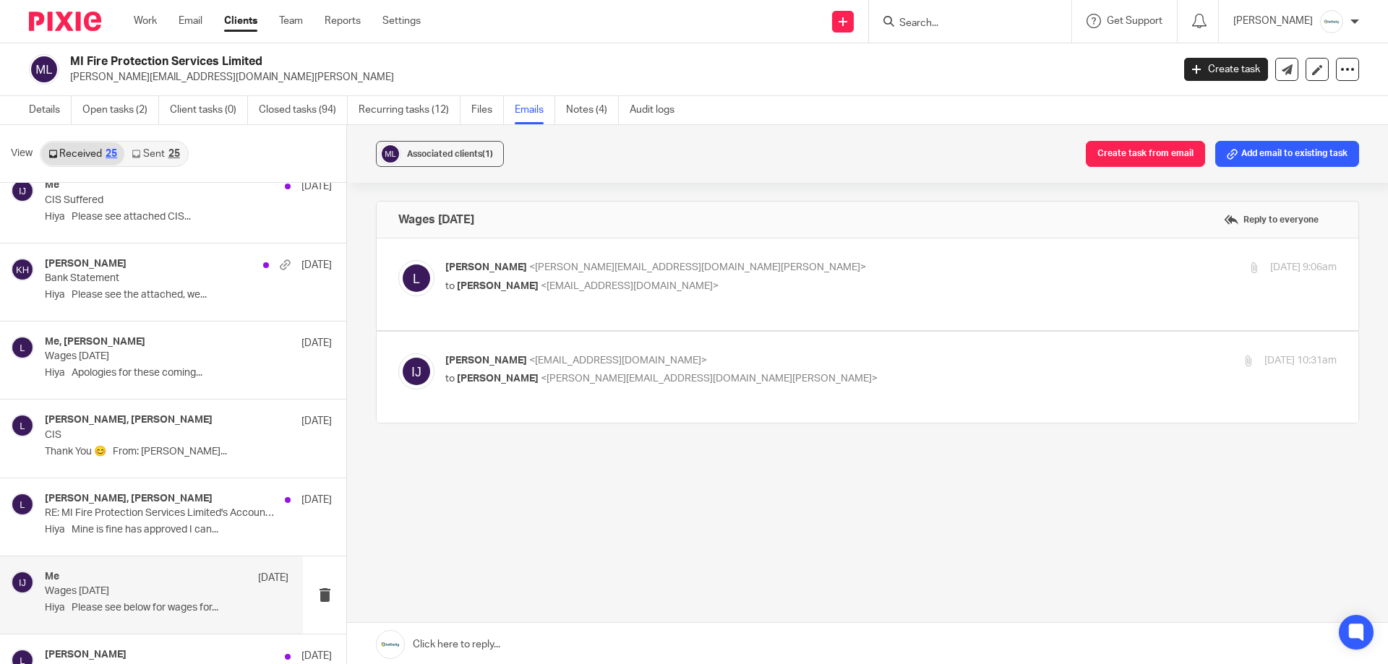
click at [854, 395] on label at bounding box center [868, 378] width 982 height 92
click at [398, 353] on input "checkbox" at bounding box center [398, 353] width 1 height 1
checkbox input "true"
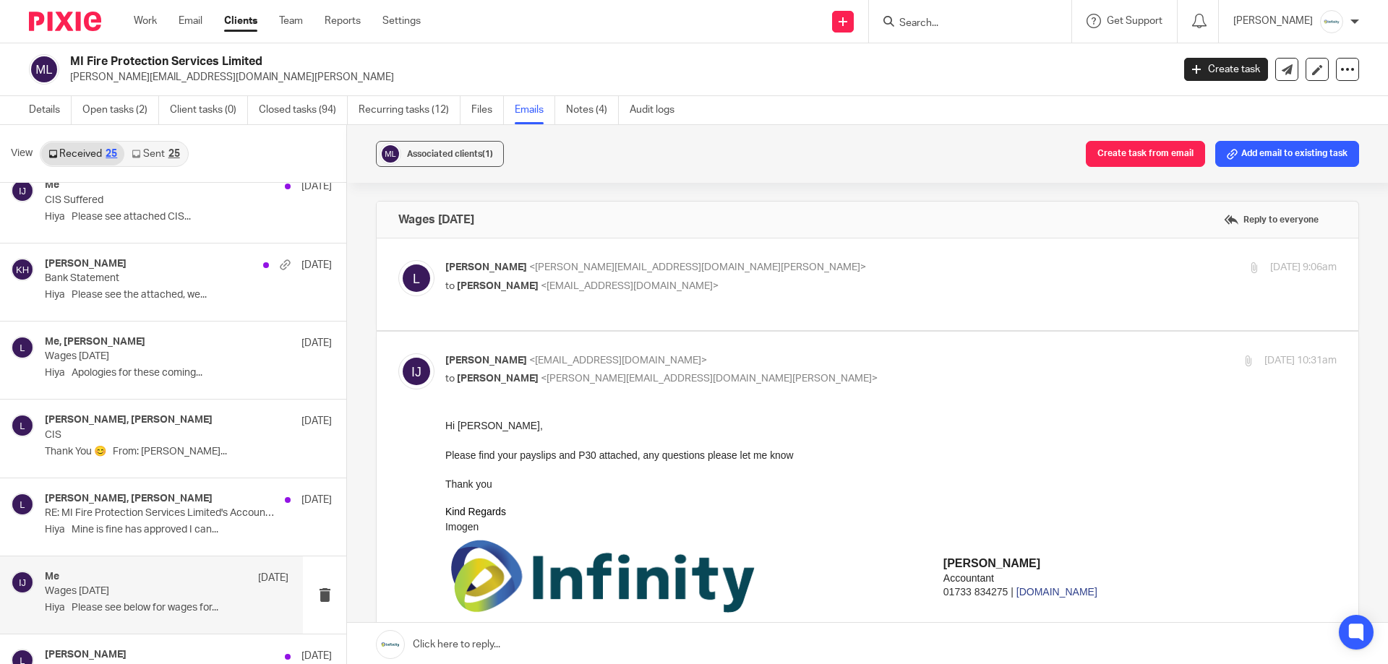
click at [829, 282] on p "to Imogen Jarvis <imogen@infinity-accounting.co.uk>" at bounding box center [742, 286] width 594 height 15
checkbox input "true"
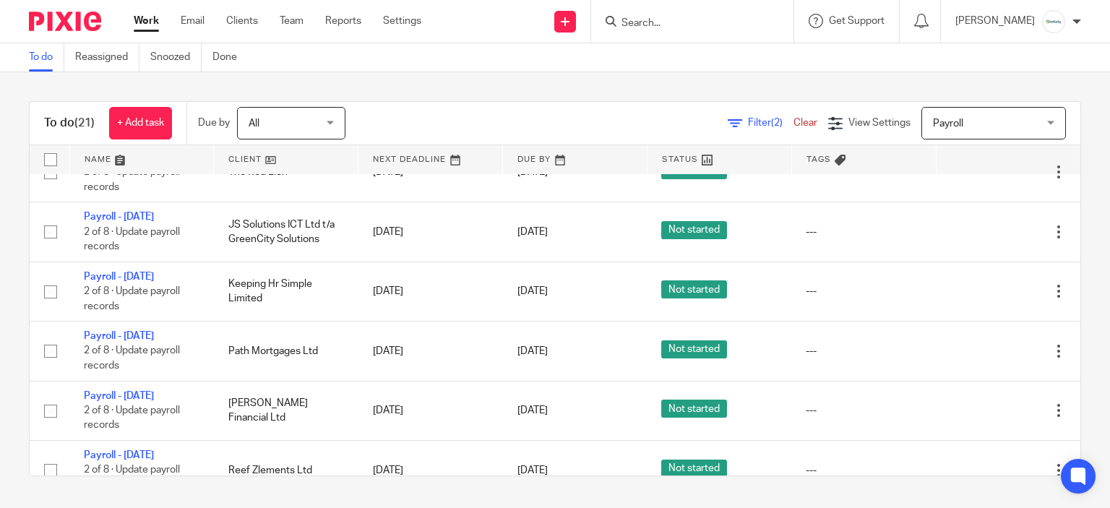
scroll to position [578, 0]
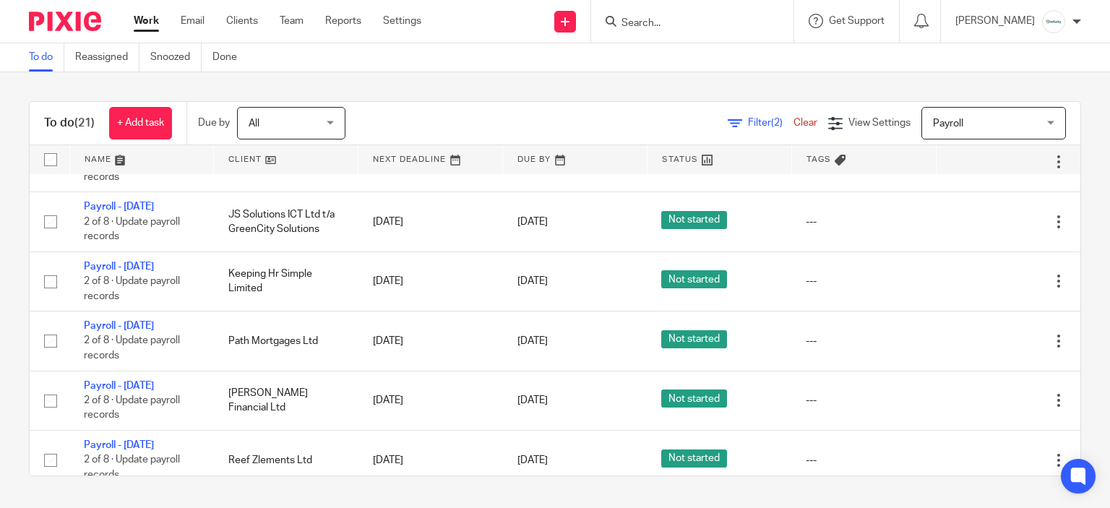
click at [652, 25] on input "Search" at bounding box center [685, 23] width 130 height 13
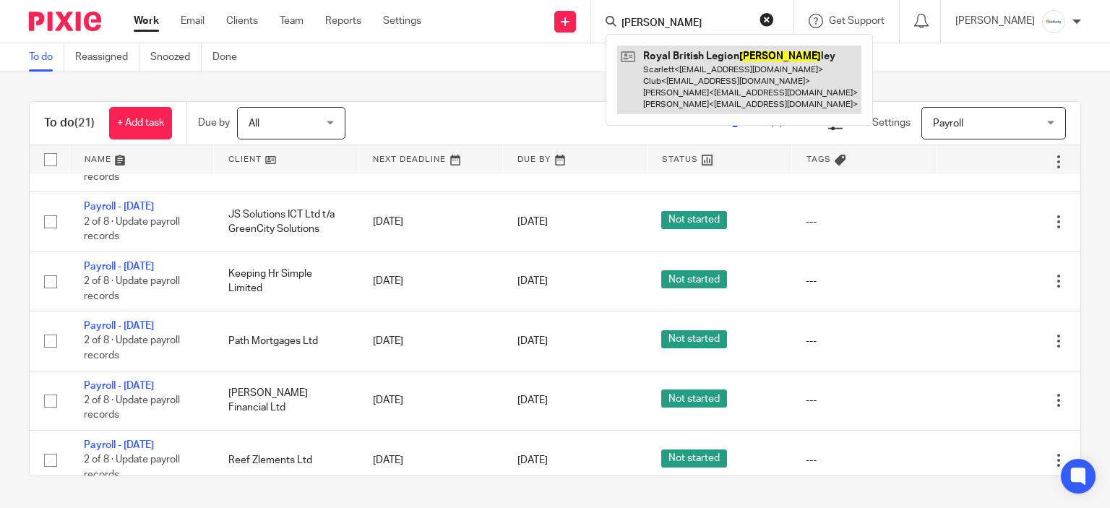
type input "[PERSON_NAME]"
click at [723, 73] on link at bounding box center [739, 80] width 244 height 69
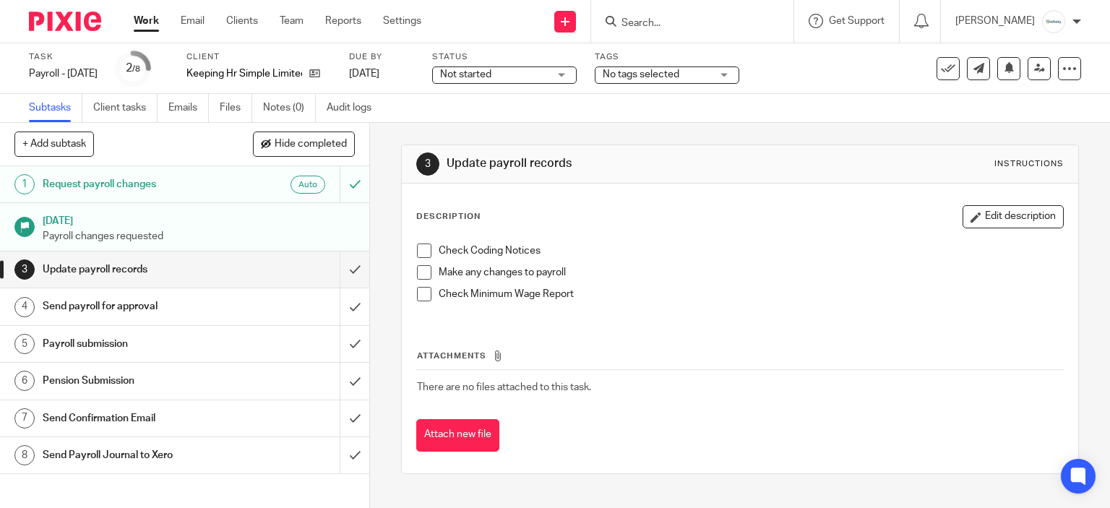
click at [410, 249] on div "Check Coding Notices Make any changes to payroll Check Minimum Wage Report" at bounding box center [740, 277] width 661 height 83
click at [417, 253] on span at bounding box center [424, 251] width 14 height 14
click at [421, 275] on span at bounding box center [424, 272] width 14 height 14
click at [419, 291] on span at bounding box center [424, 294] width 14 height 14
click at [334, 290] on input "submit" at bounding box center [184, 306] width 369 height 36
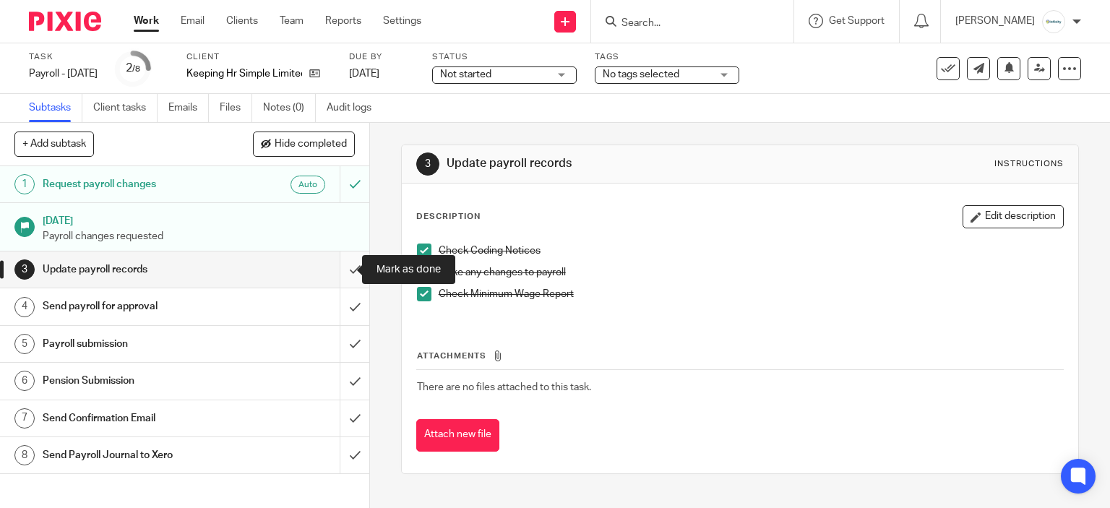
click at [343, 260] on input "submit" at bounding box center [184, 270] width 369 height 36
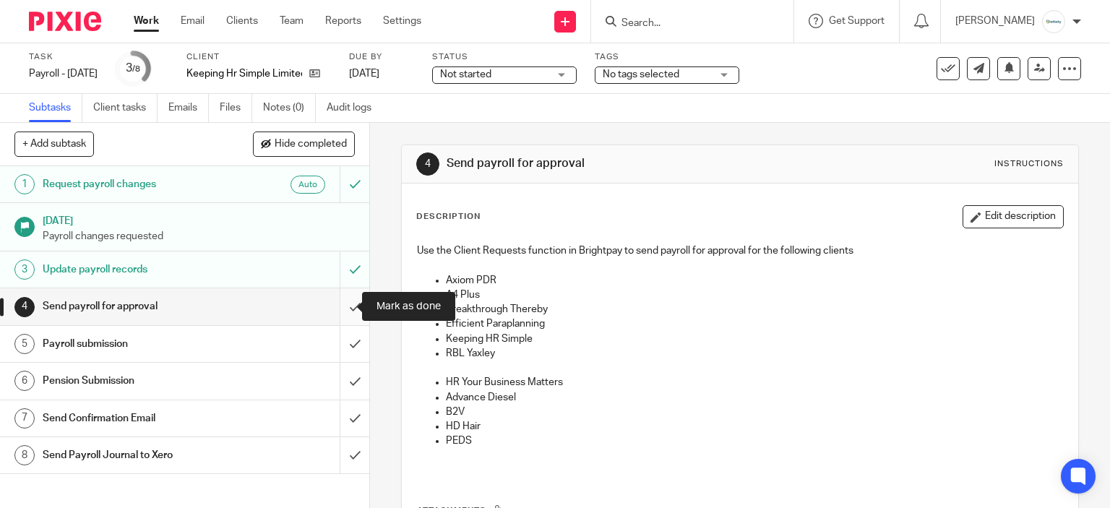
click at [347, 300] on input "submit" at bounding box center [184, 306] width 369 height 36
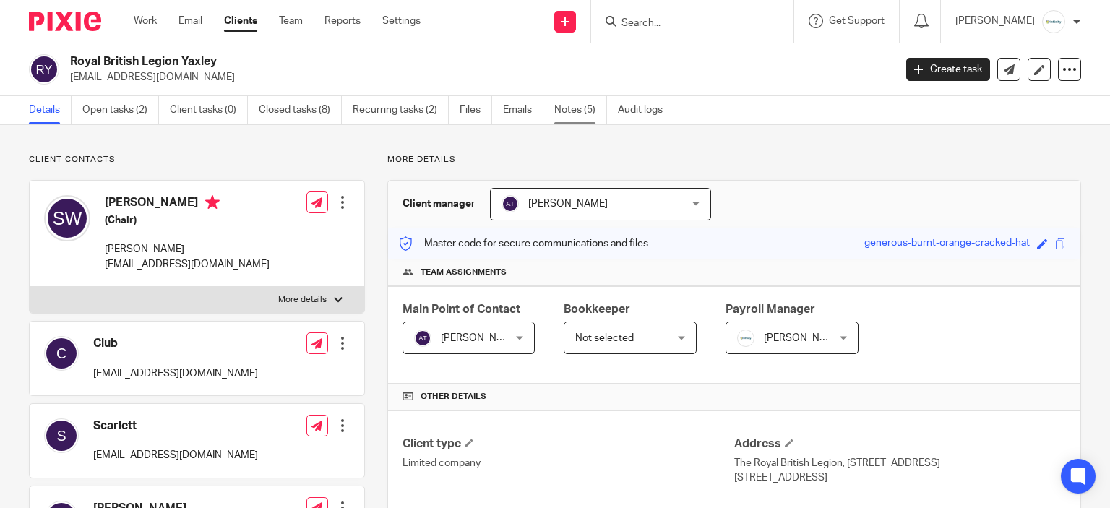
click at [585, 108] on link "Notes (5)" at bounding box center [580, 110] width 53 height 28
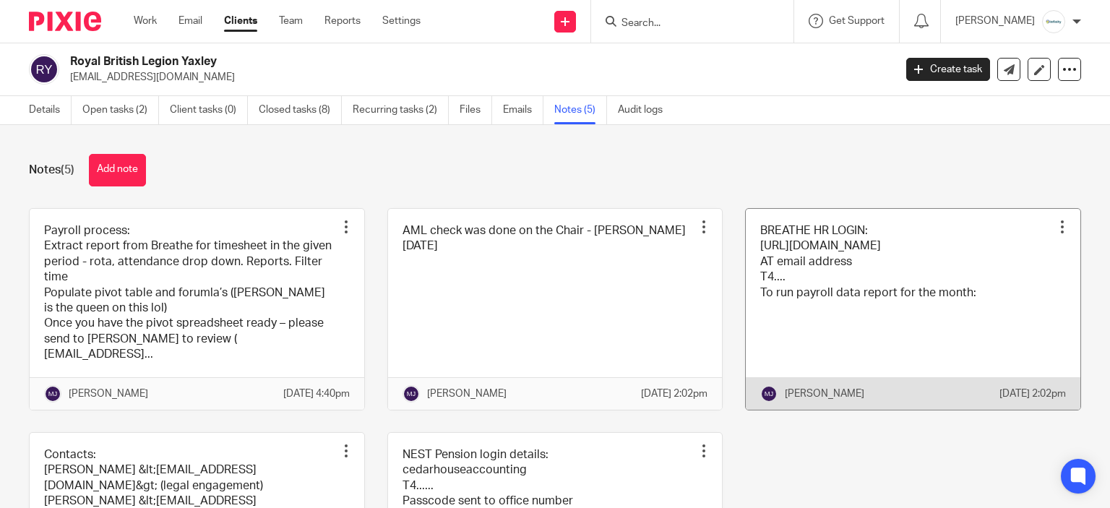
click at [791, 262] on link at bounding box center [913, 309] width 335 height 201
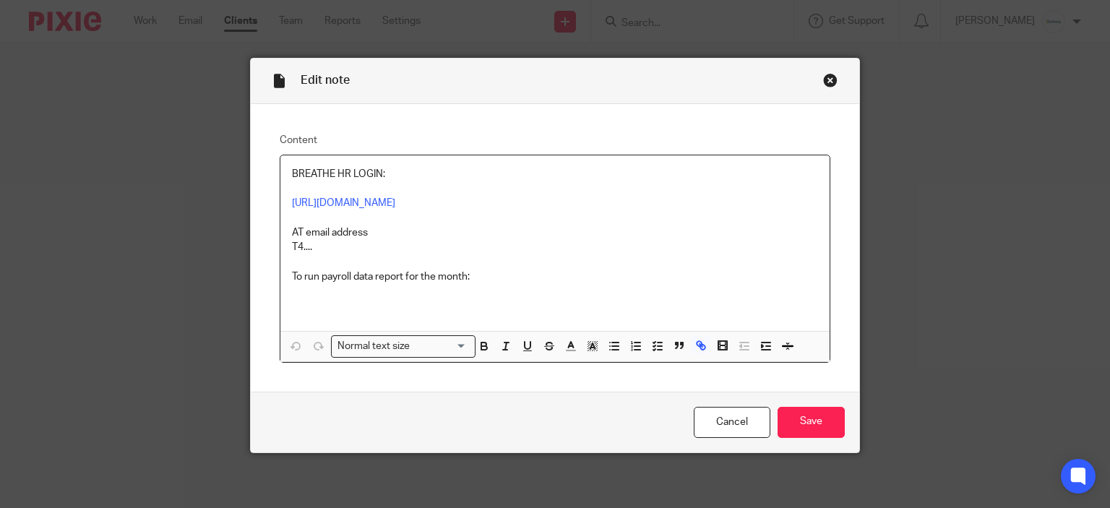
click at [382, 208] on p "[URL][DOMAIN_NAME]" at bounding box center [555, 203] width 527 height 14
click at [825, 80] on div "Close this dialog window" at bounding box center [830, 80] width 14 height 14
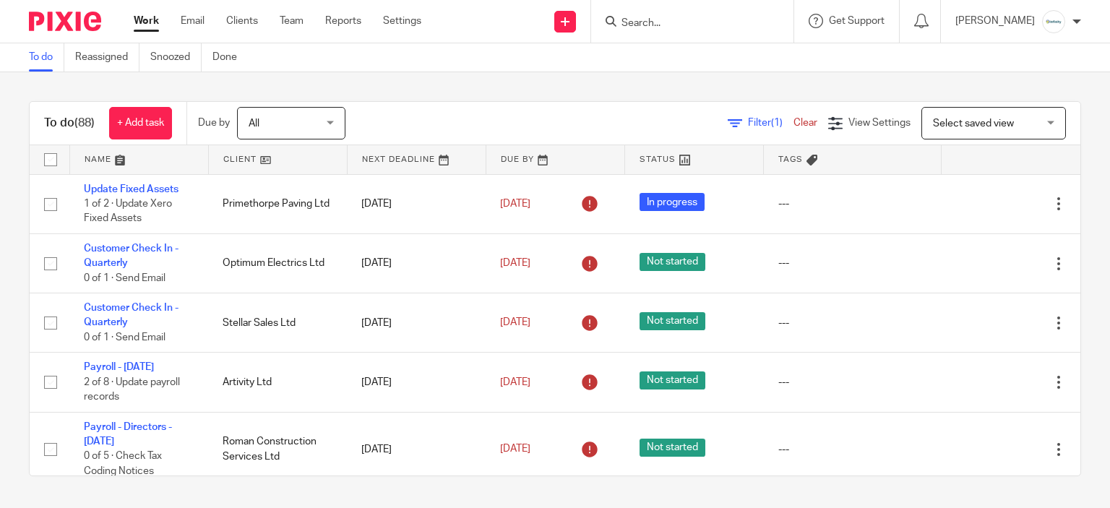
click at [679, 27] on input "Search" at bounding box center [685, 23] width 130 height 13
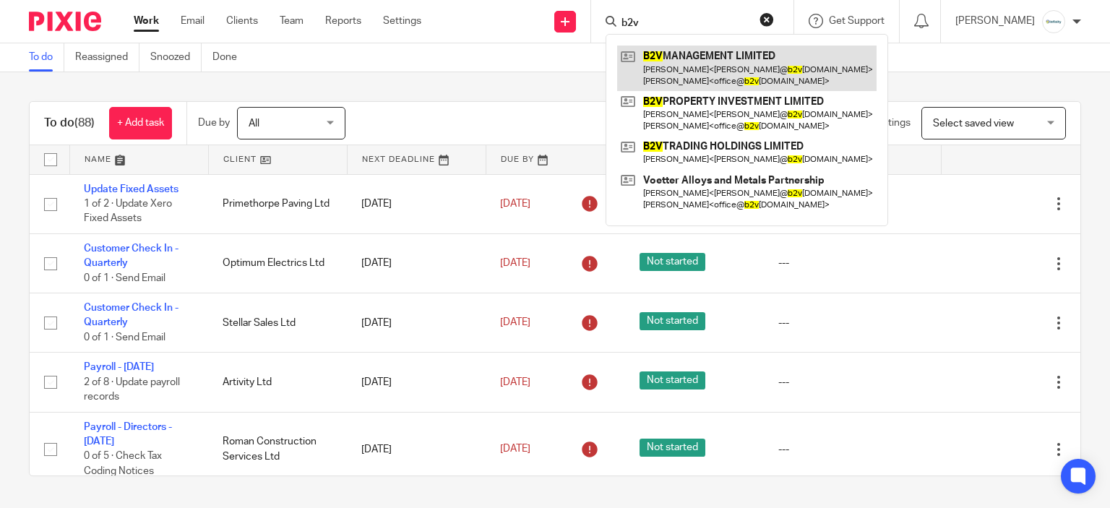
type input "b2v"
click at [684, 59] on link at bounding box center [746, 68] width 259 height 45
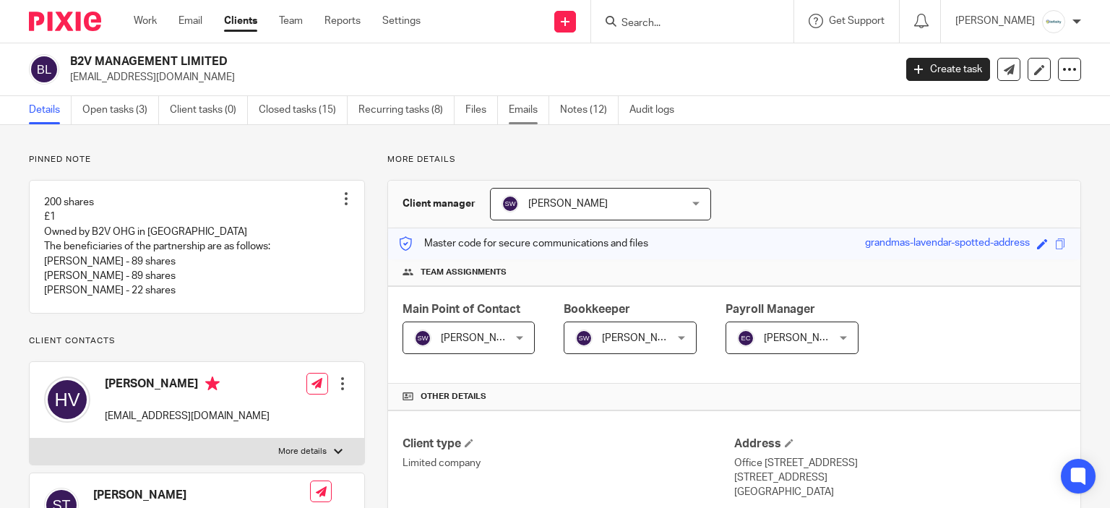
click at [520, 115] on link "Emails" at bounding box center [529, 110] width 40 height 28
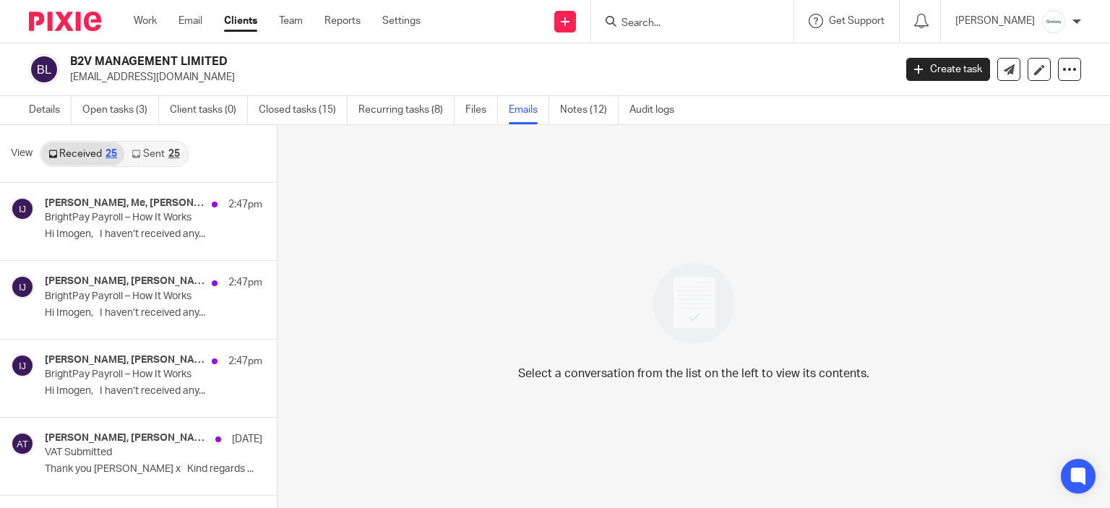
click at [158, 149] on link "Sent 25" at bounding box center [155, 153] width 62 height 23
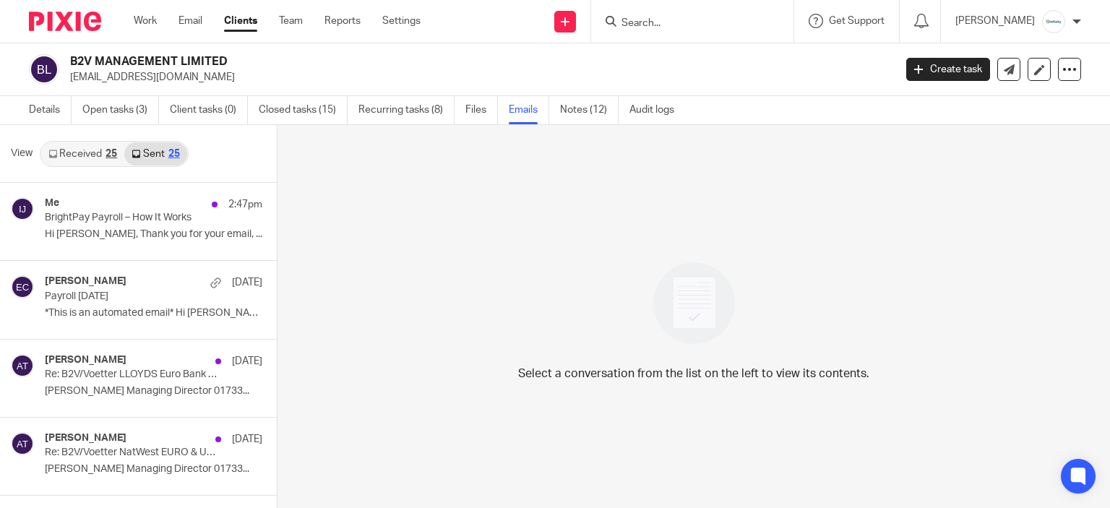
scroll to position [2, 0]
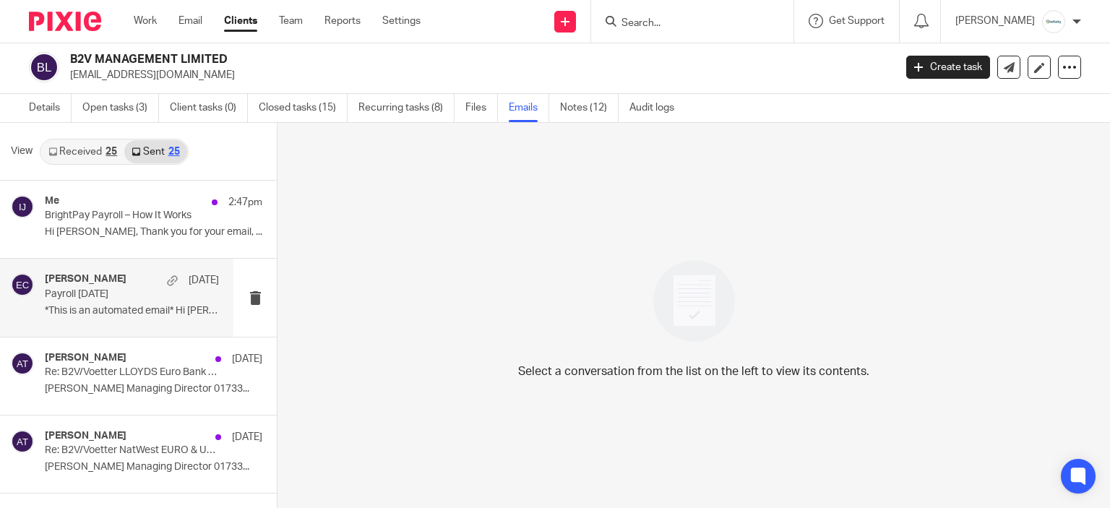
click at [90, 306] on p "*This is an automated email* Hi Hendrik, ..." at bounding box center [132, 311] width 174 height 12
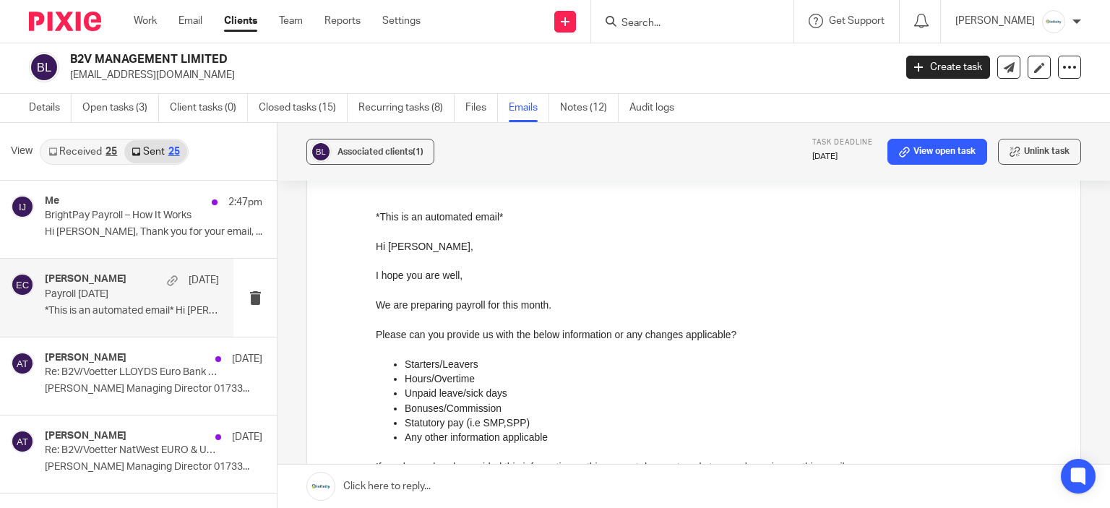
scroll to position [0, 0]
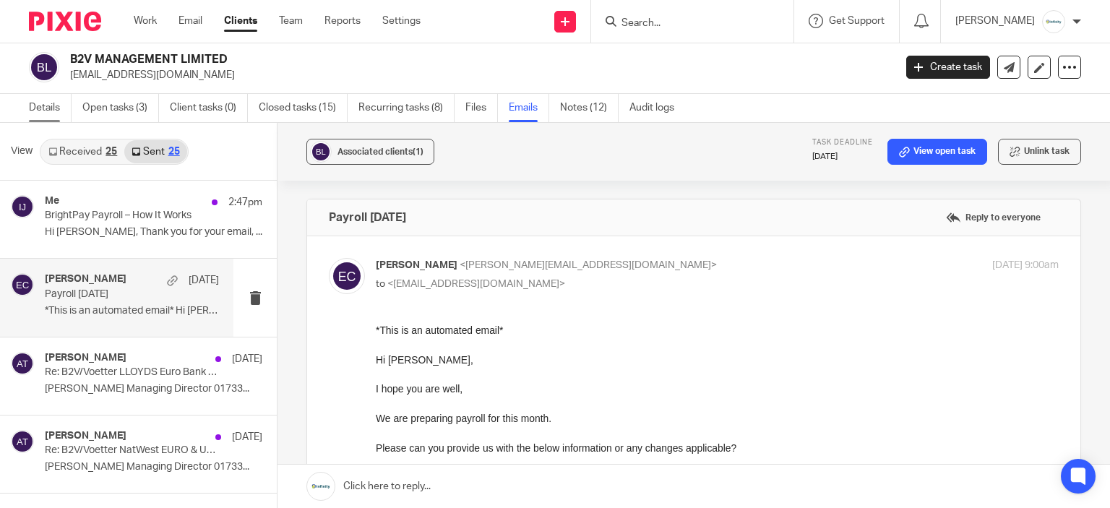
click at [43, 98] on link "Details" at bounding box center [50, 108] width 43 height 28
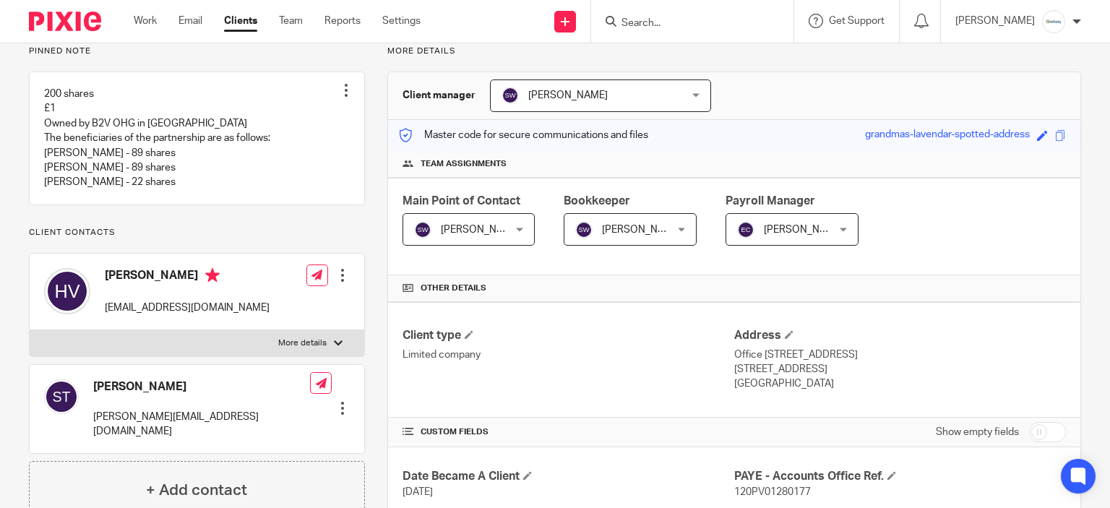
scroll to position [217, 0]
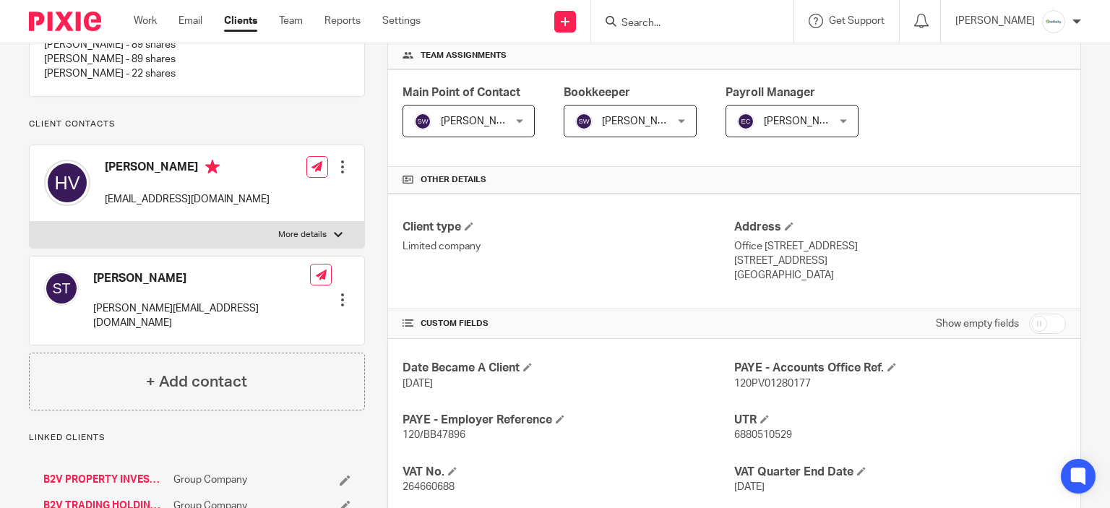
click at [176, 326] on p "[PERSON_NAME][EMAIL_ADDRESS][DOMAIN_NAME]" at bounding box center [201, 316] width 217 height 30
drag, startPoint x: 355, startPoint y: 291, endPoint x: 346, endPoint y: 290, distance: 8.7
click at [351, 291] on div "[PERSON_NAME] [PERSON_NAME][EMAIL_ADDRESS][DOMAIN_NAME] Edit contact Create cli…" at bounding box center [197, 301] width 335 height 88
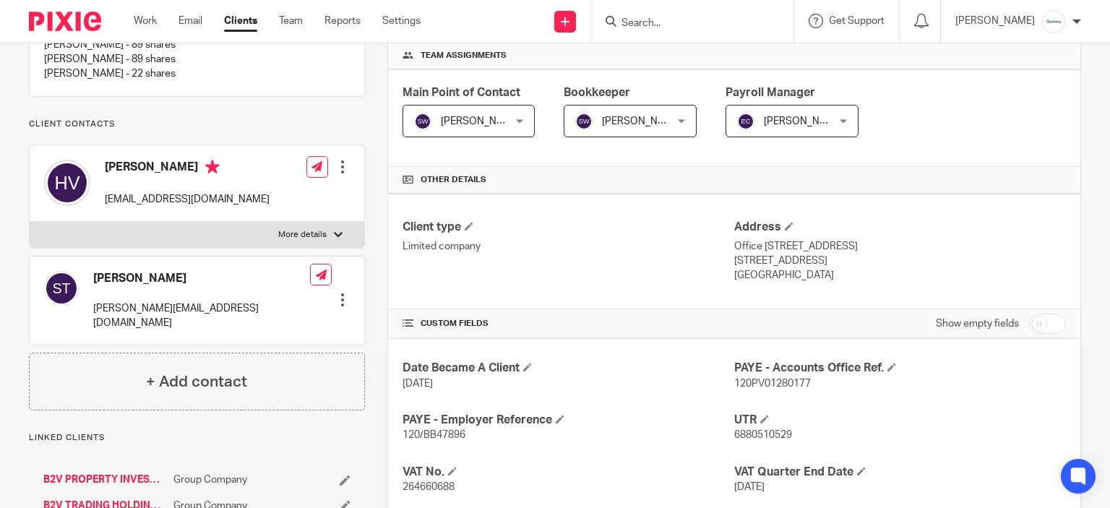
click at [346, 290] on div "[PERSON_NAME] [PERSON_NAME][EMAIL_ADDRESS][DOMAIN_NAME] Edit contact Create cli…" at bounding box center [197, 301] width 335 height 88
click at [339, 293] on div at bounding box center [342, 300] width 14 height 14
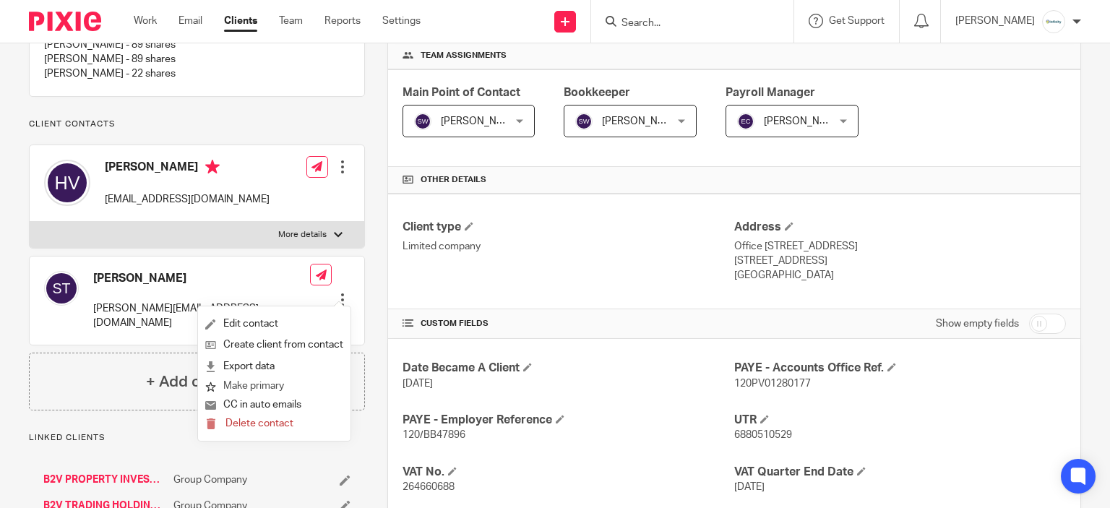
drag, startPoint x: 263, startPoint y: 395, endPoint x: 257, endPoint y: 384, distance: 12.9
click at [257, 384] on ul "Edit contact Create client from contact Export data Make primary CC in auto ema…" at bounding box center [274, 373] width 153 height 134
click at [257, 384] on button "Make primary" at bounding box center [244, 386] width 79 height 19
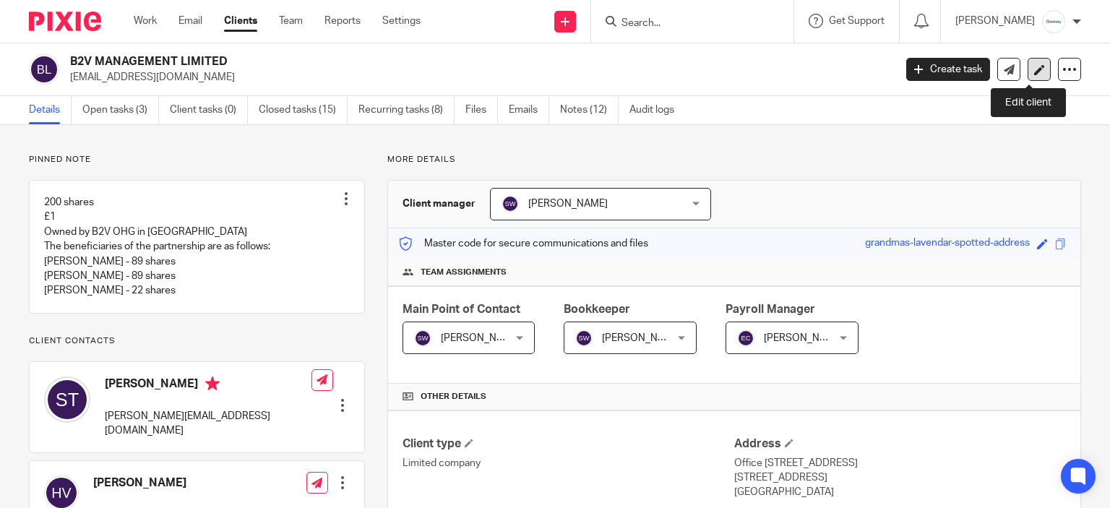
click at [1034, 71] on icon at bounding box center [1039, 69] width 11 height 11
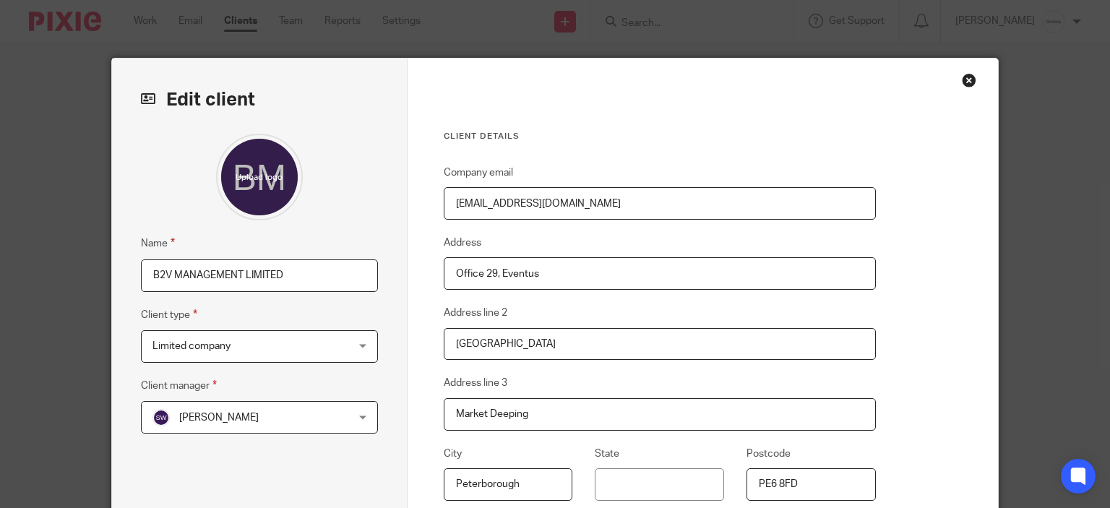
drag, startPoint x: 636, startPoint y: 196, endPoint x: 70, endPoint y: 209, distance: 566.1
click at [129, 214] on div "Edit client Name B2V MANAGEMENT LIMITED Client type Limited company Limited com…" at bounding box center [555, 374] width 887 height 630
paste input "email"
click at [963, 76] on div "Close this dialog window" at bounding box center [969, 80] width 14 height 14
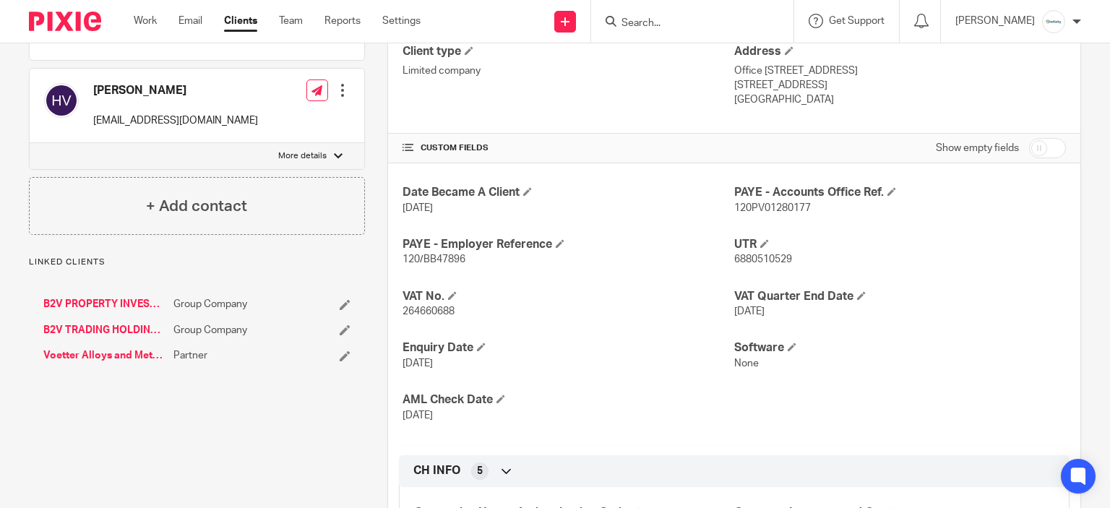
scroll to position [217, 0]
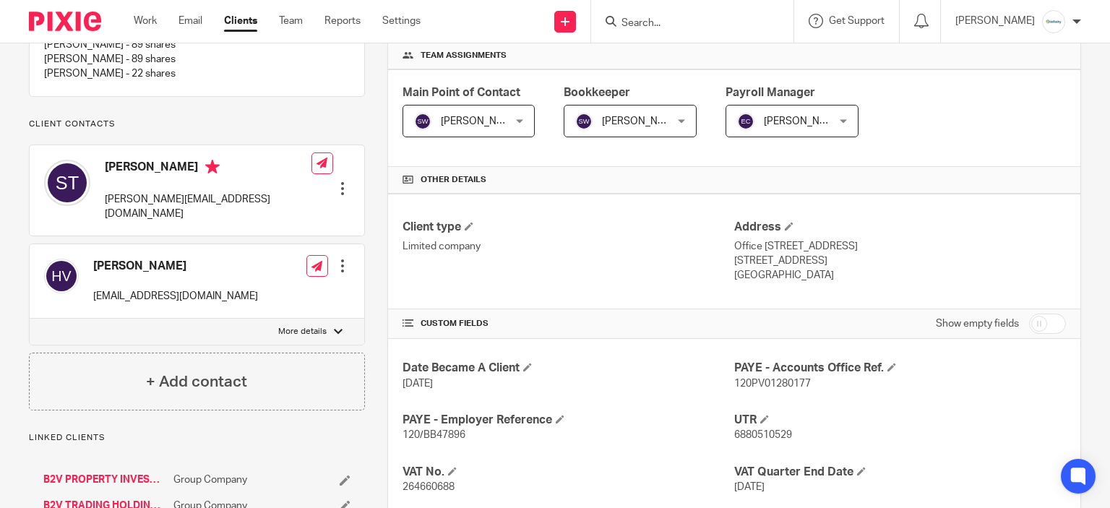
click at [188, 212] on p "[PERSON_NAME][EMAIL_ADDRESS][DOMAIN_NAME]" at bounding box center [208, 207] width 207 height 30
copy div "[PERSON_NAME][EMAIL_ADDRESS][DOMAIN_NAME]"
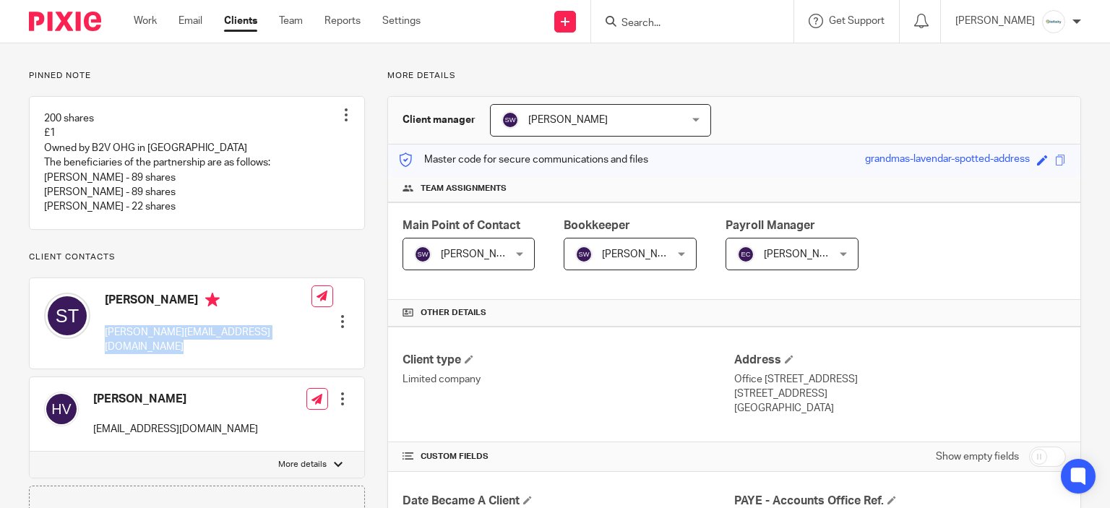
scroll to position [0, 0]
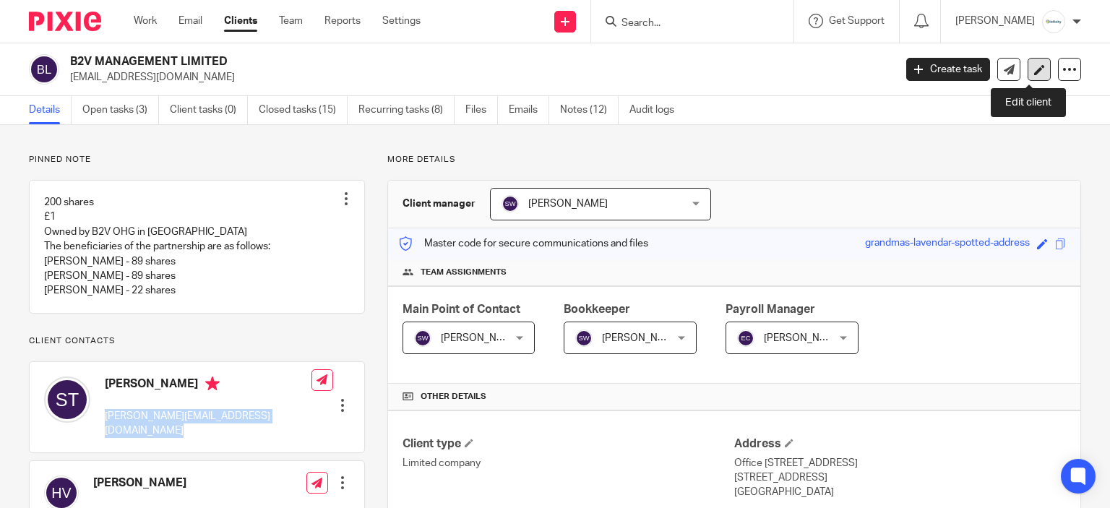
click at [1032, 59] on link at bounding box center [1039, 69] width 23 height 23
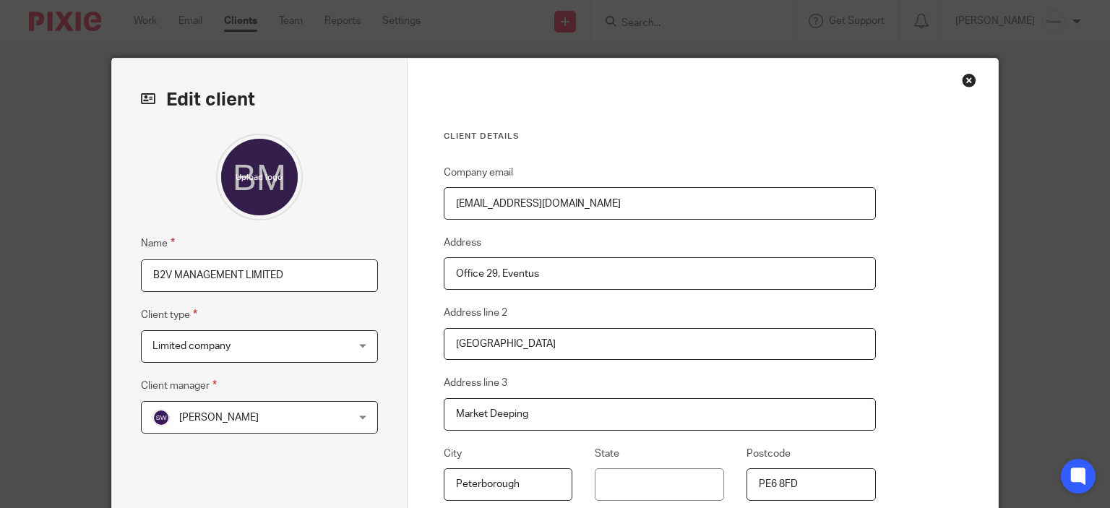
drag, startPoint x: 621, startPoint y: 204, endPoint x: 15, endPoint y: 278, distance: 610.2
click at [0, 282] on div "Edit client Name B2V MANAGEMENT LIMITED Client type Limited company Limited com…" at bounding box center [555, 254] width 1110 height 508
paste input "[PERSON_NAME]"
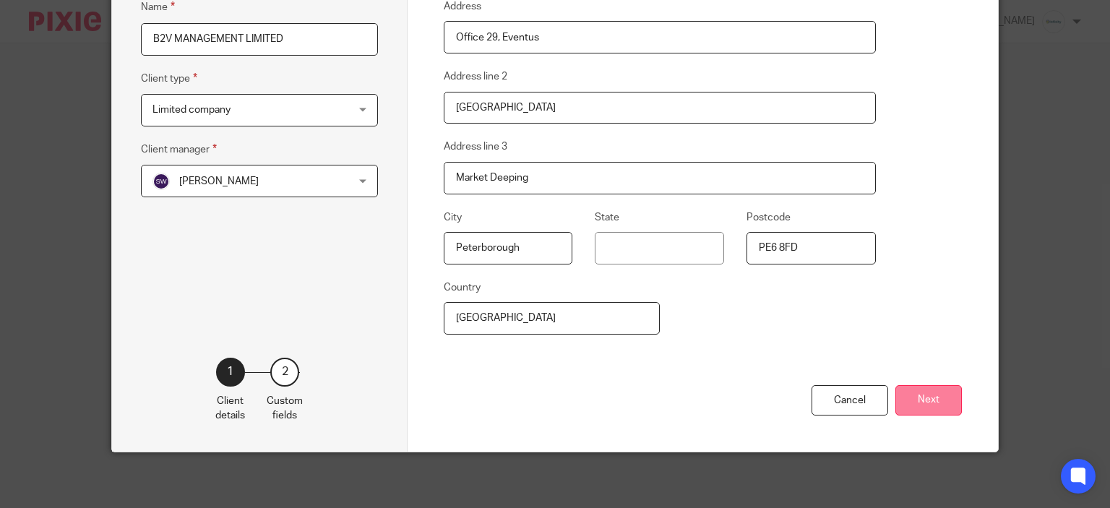
type input "[PERSON_NAME][EMAIL_ADDRESS][DOMAIN_NAME]"
click at [906, 393] on button "Next" at bounding box center [929, 400] width 66 height 31
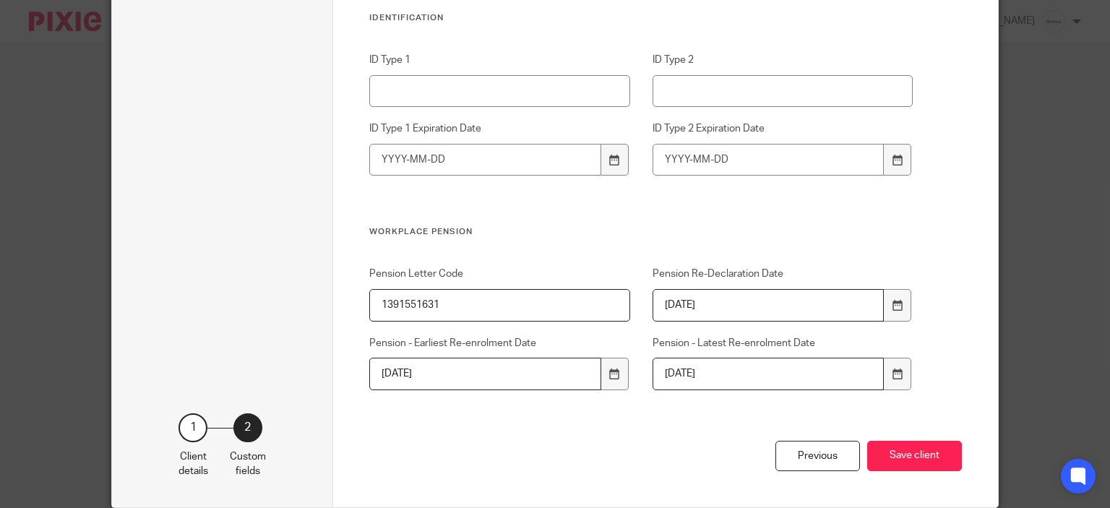
scroll to position [1527, 0]
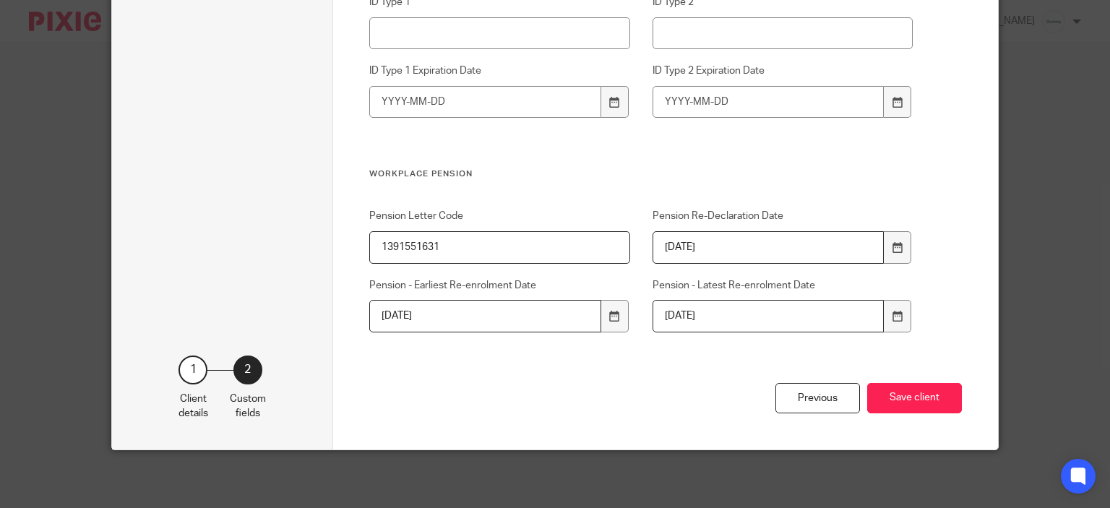
click at [916, 383] on div "Previous Save client" at bounding box center [665, 416] width 593 height 67
click at [925, 391] on button "Save client" at bounding box center [914, 398] width 95 height 31
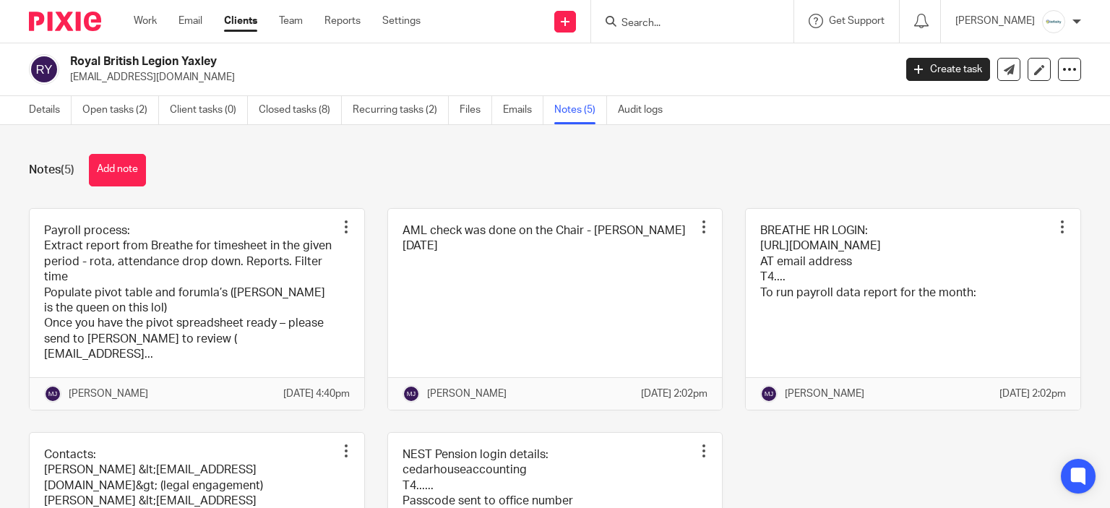
click at [708, 15] on form at bounding box center [697, 21] width 154 height 18
click at [708, 22] on input "Search" at bounding box center [685, 23] width 130 height 13
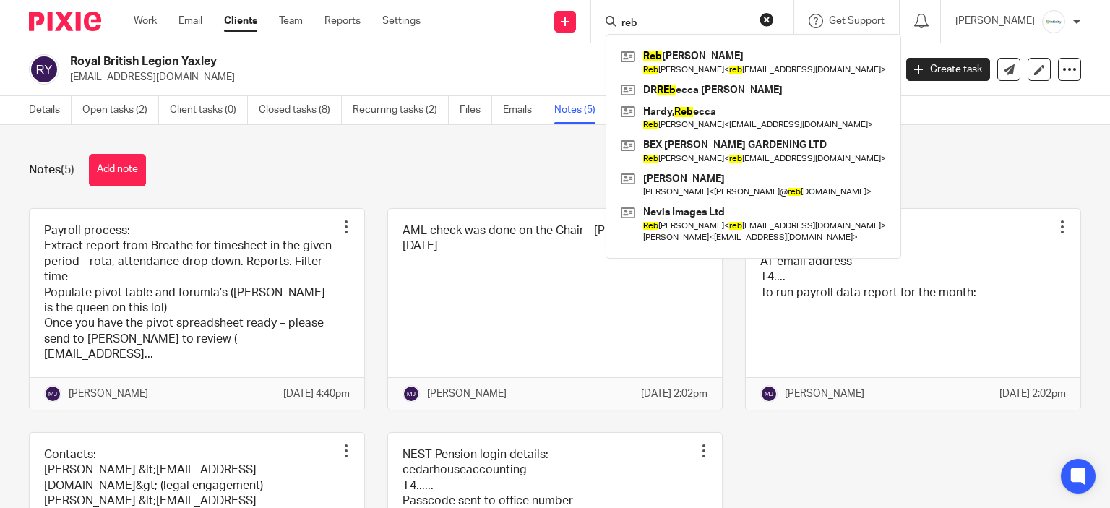
type input "reb"
click at [485, 185] on div "Notes (5) Add note" at bounding box center [555, 170] width 1052 height 33
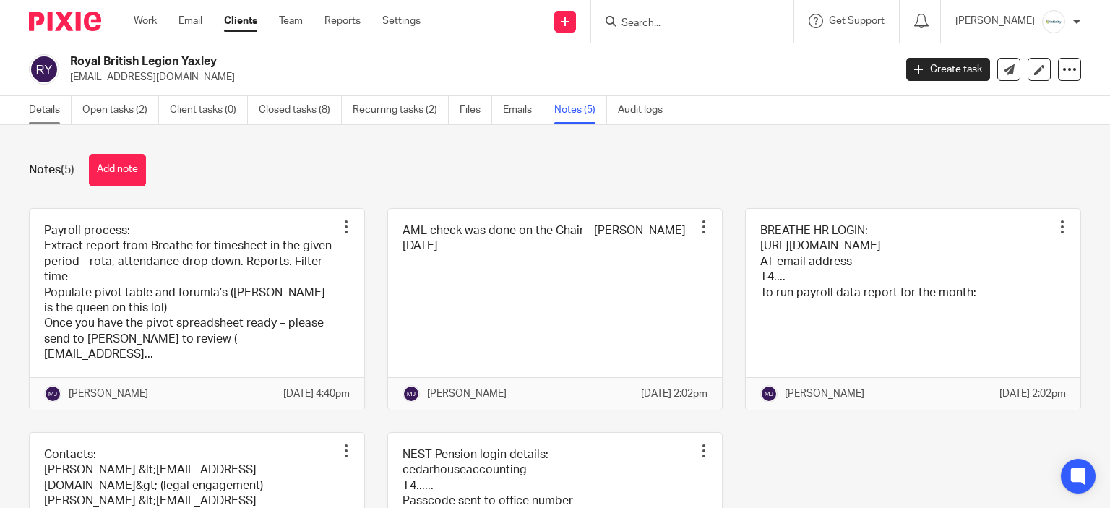
click at [52, 112] on link "Details" at bounding box center [50, 110] width 43 height 28
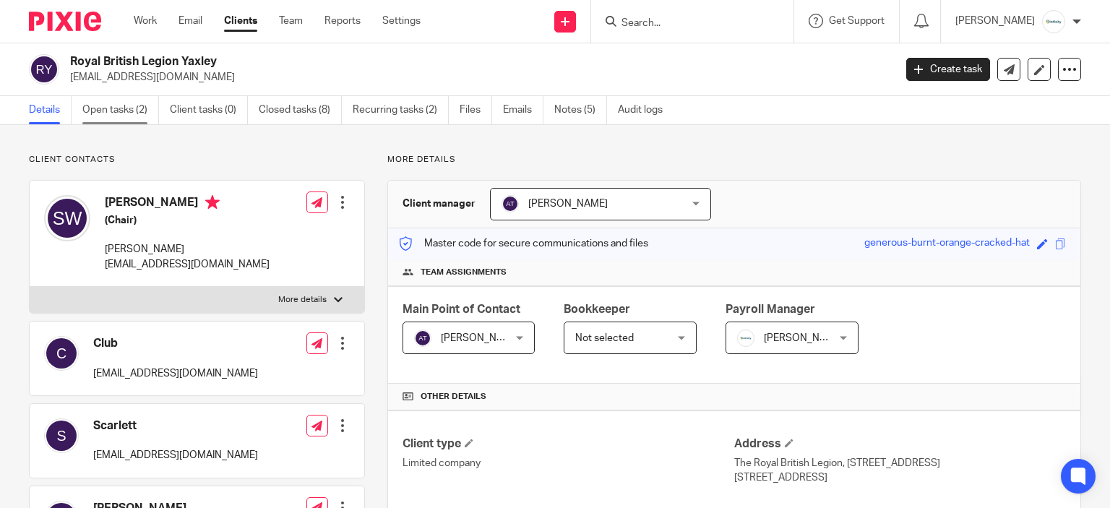
click at [129, 98] on link "Open tasks (2)" at bounding box center [120, 110] width 77 height 28
